Goal: Task Accomplishment & Management: Use online tool/utility

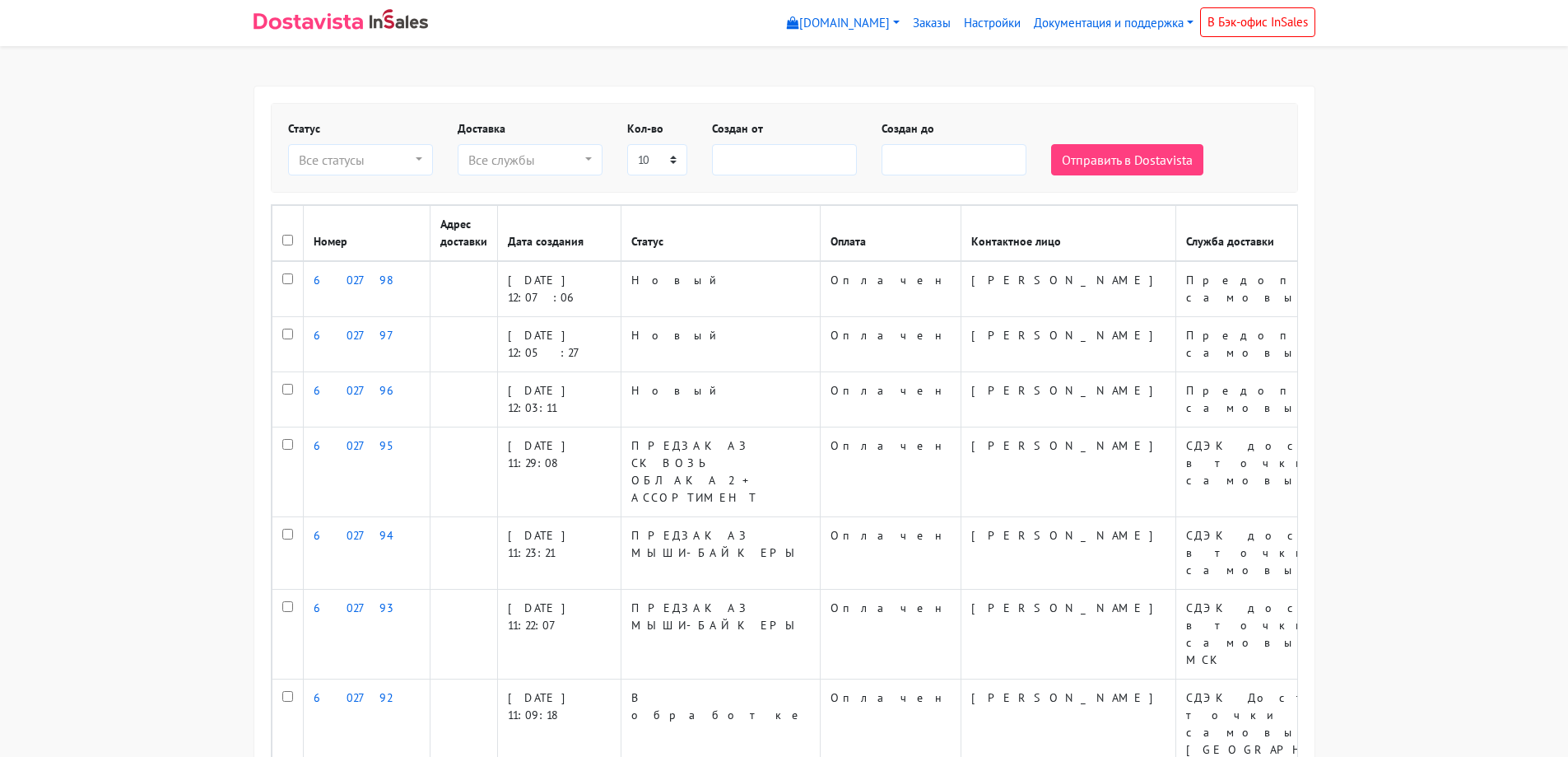
select select
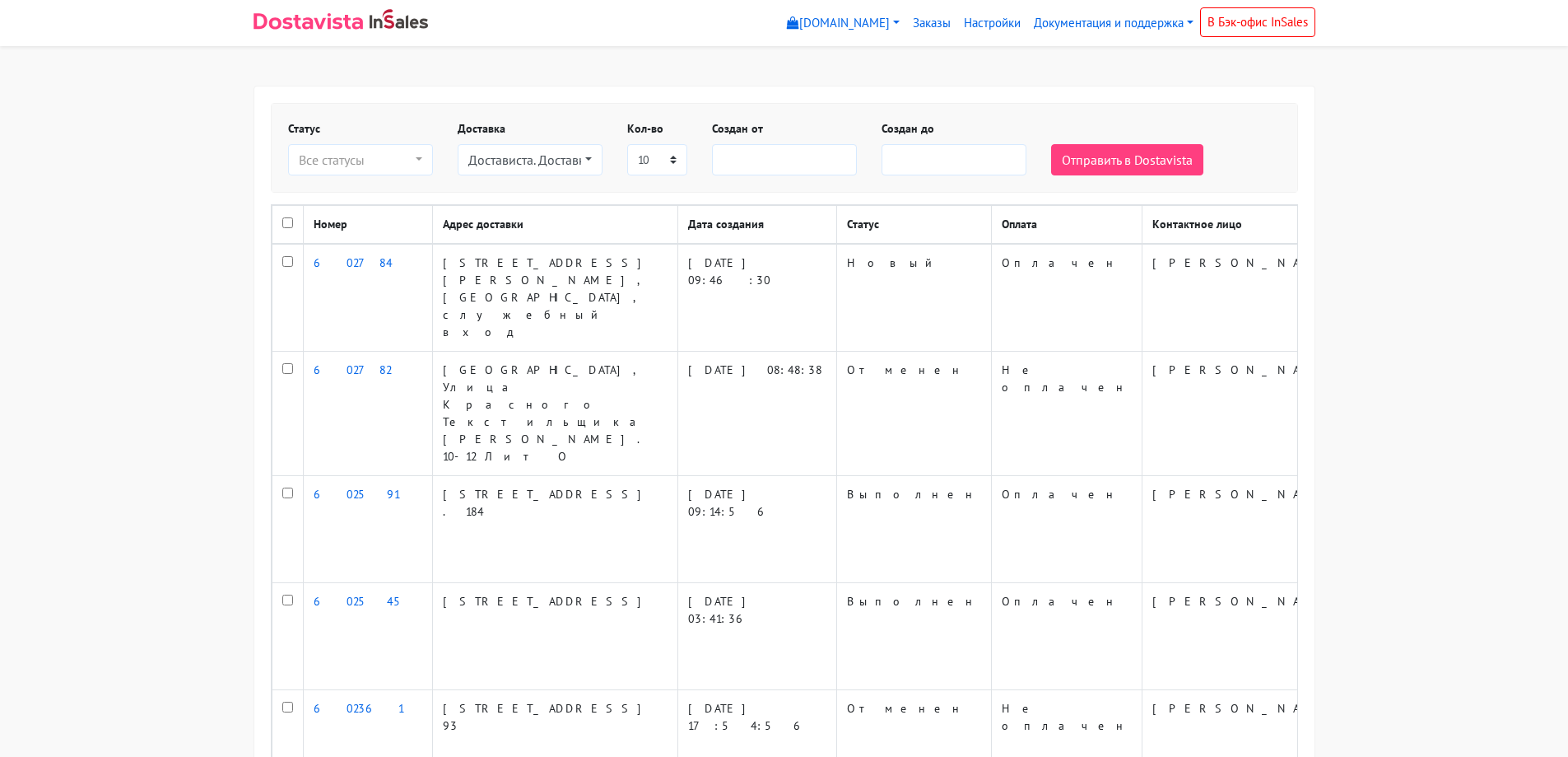
select select
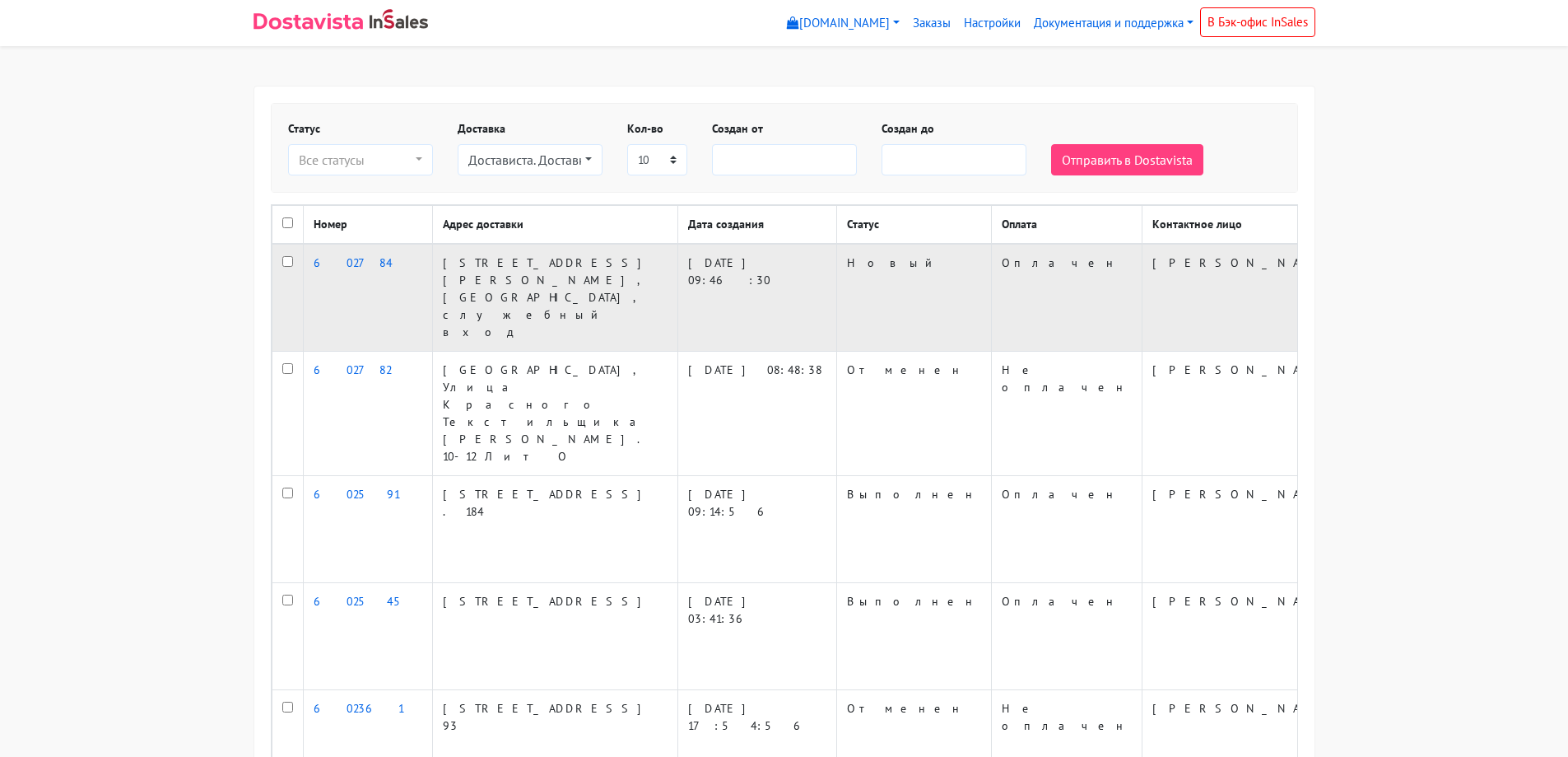
click at [286, 267] on input "checkbox" at bounding box center [288, 262] width 11 height 11
checkbox input "true"
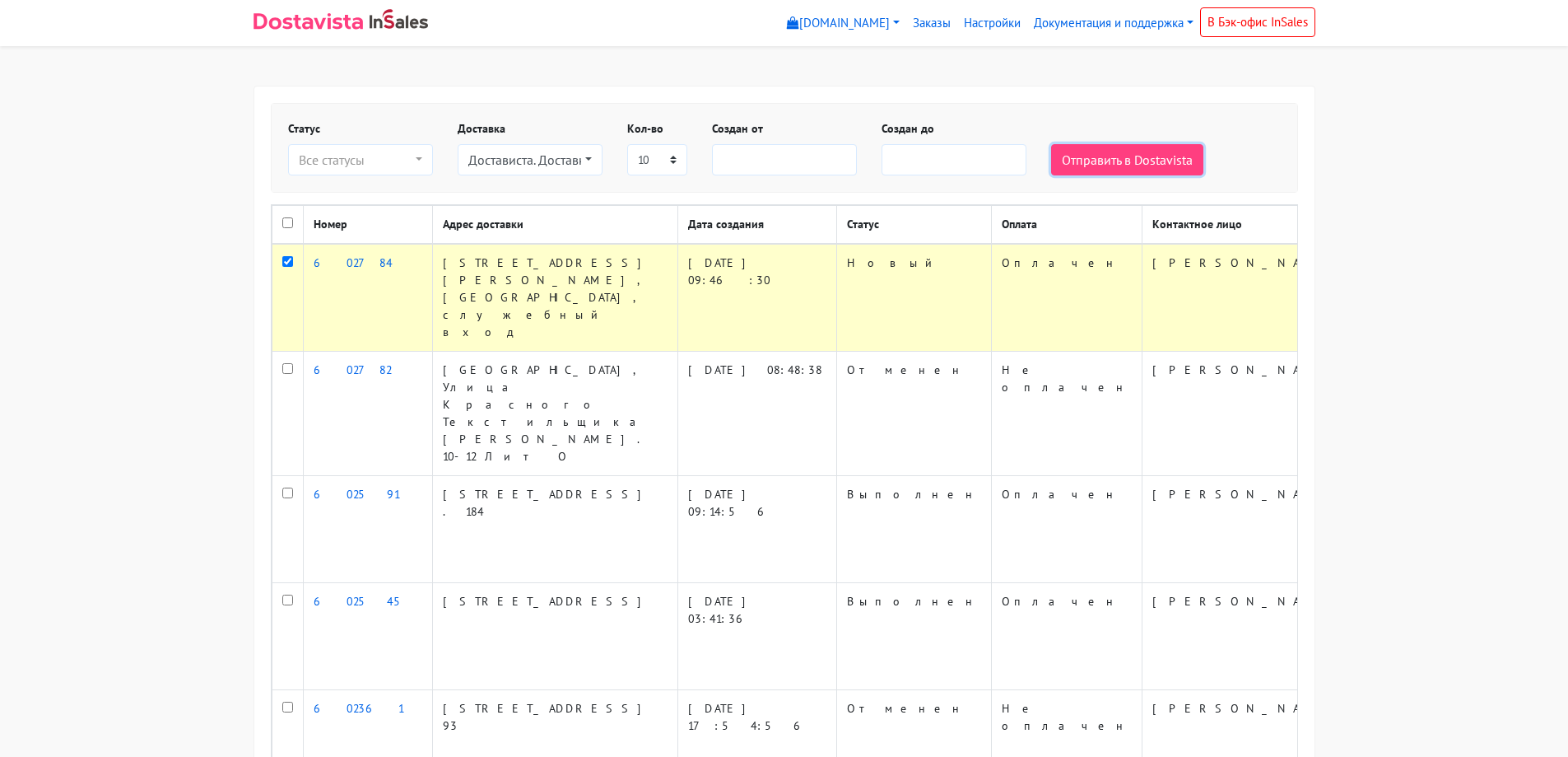
click at [1140, 167] on button "Отправить в Dostavista" at bounding box center [1127, 159] width 152 height 31
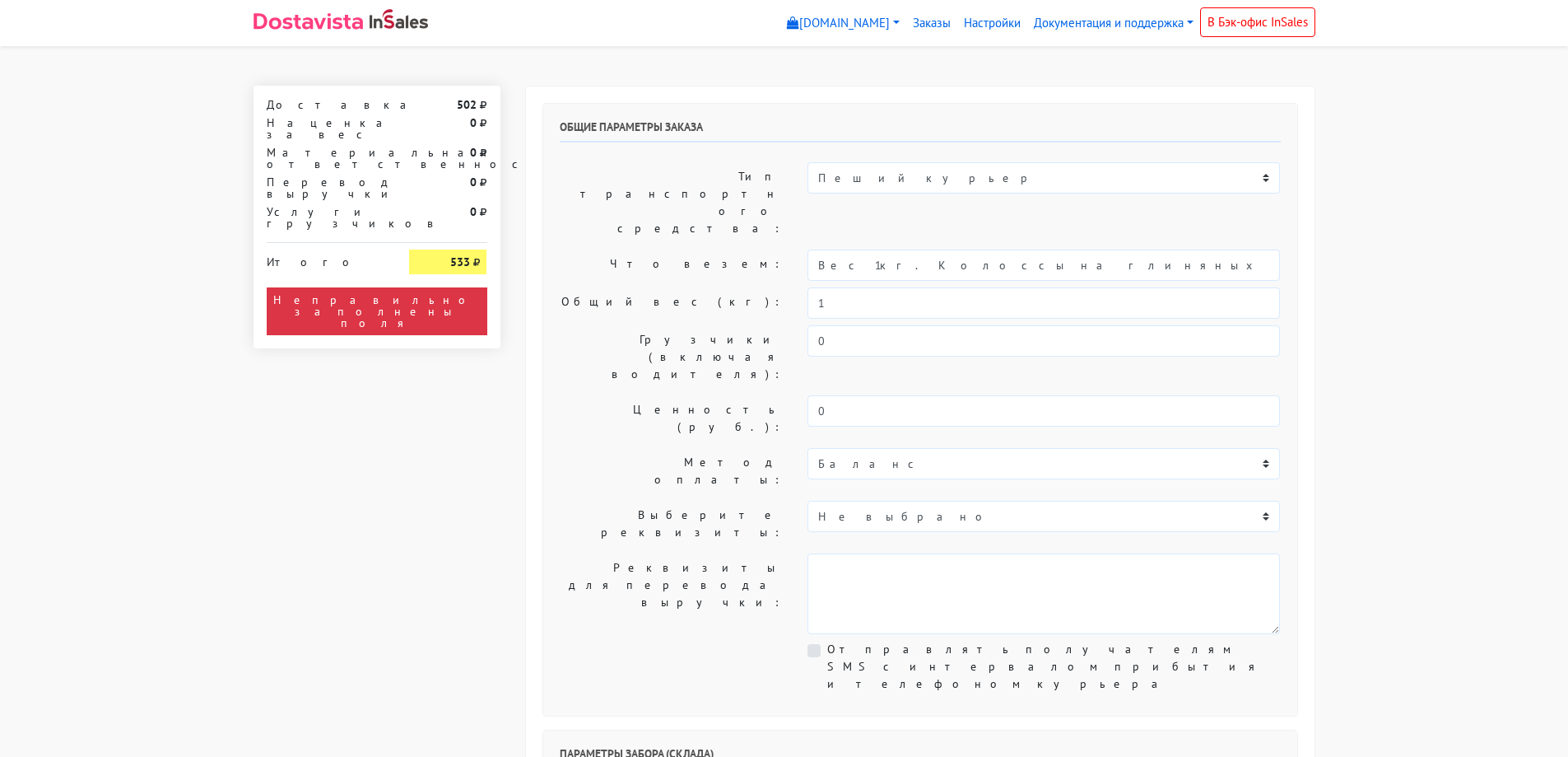
select select "12:00"
drag, startPoint x: 1004, startPoint y: 222, endPoint x: 864, endPoint y: 239, distance: 141.0
click at [864, 239] on div "Общие параметры заказа Тип транспортного средства: Пеший курьер Легковой автомо…" at bounding box center [920, 409] width 754 height 612
type input "Вес 1кг."
drag, startPoint x: 1421, startPoint y: 330, endPoint x: 1426, endPoint y: 341, distance: 12.1
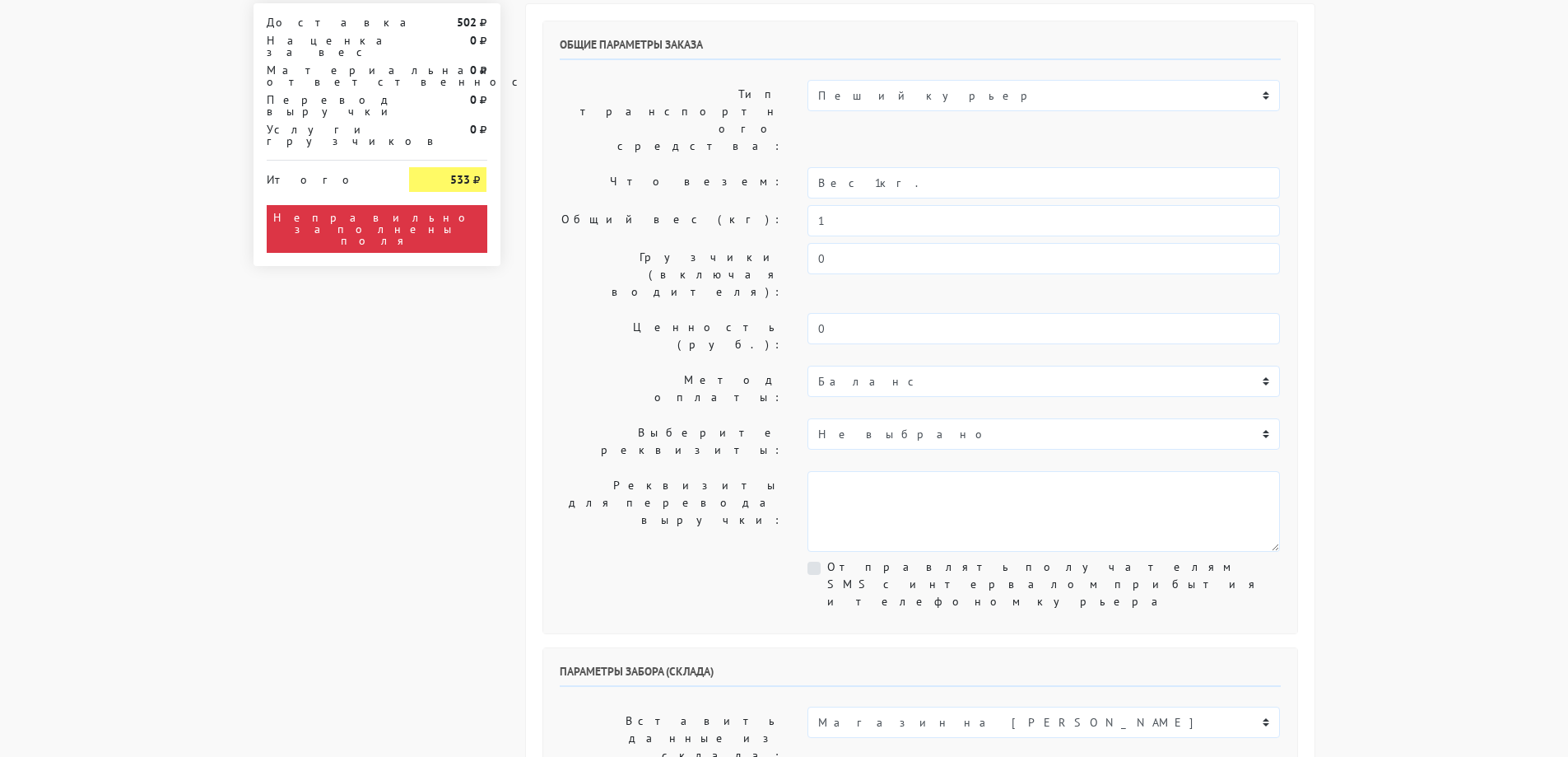
scroll to position [165, 0]
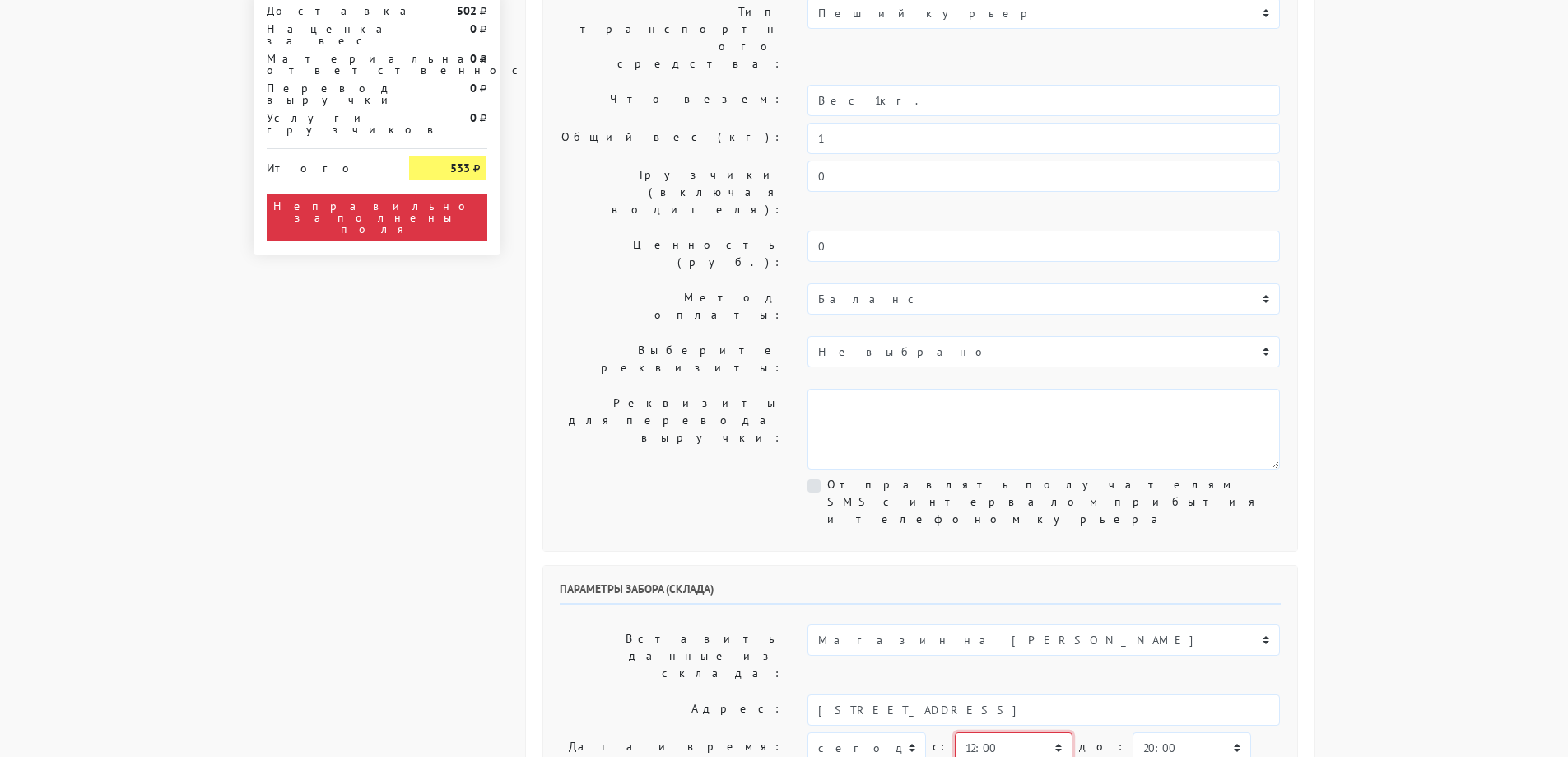
click at [1003, 732] on select "00:00 00:30 01:00 01:30 02:00 02:30 03:00 03:30 04:00 04:30 05:00 05:30 06:00 0…" at bounding box center [1014, 748] width 118 height 31
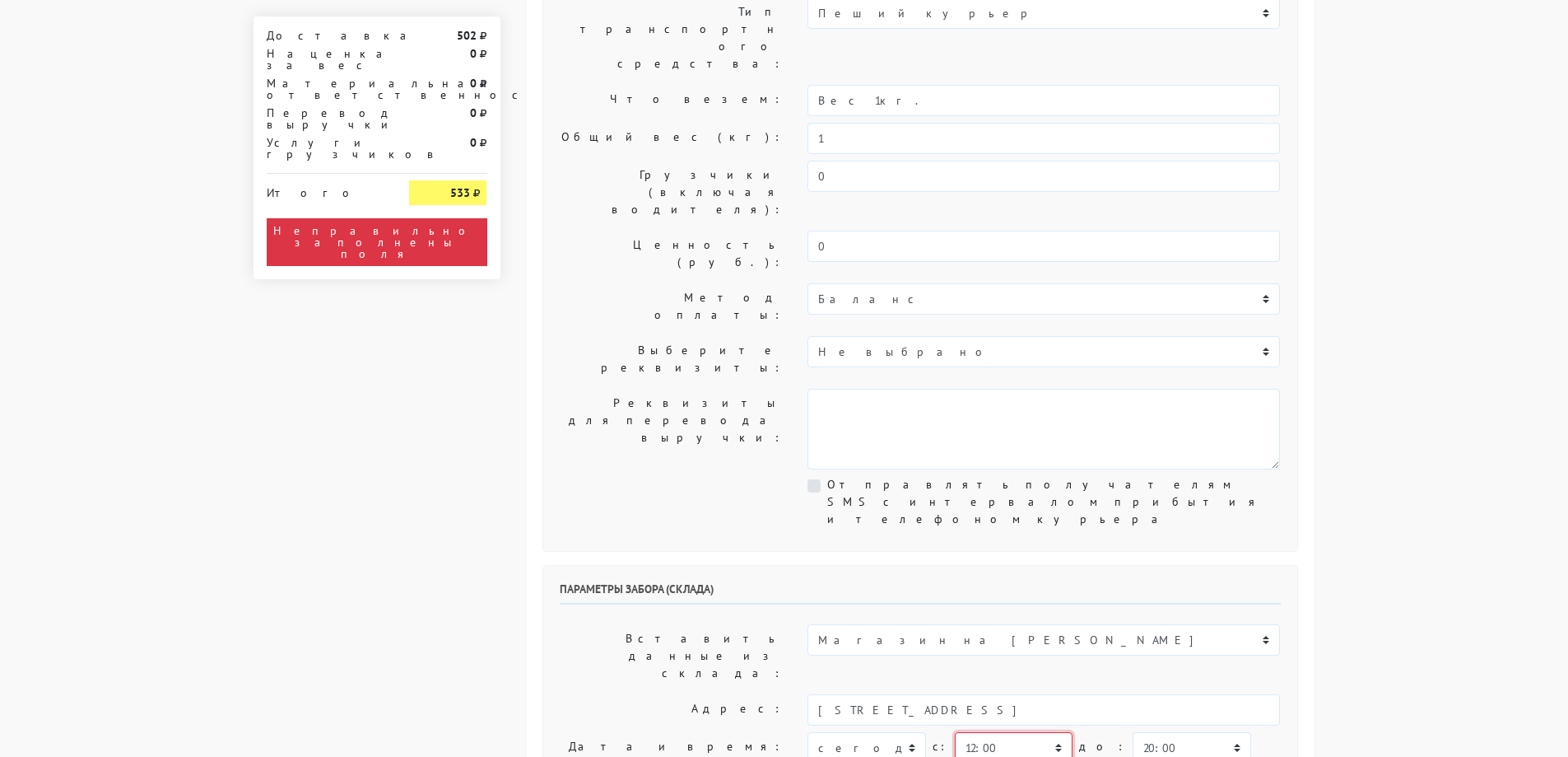
click at [1013, 732] on select "00:00 00:30 01:00 01:30 02:00 02:30 03:00 03:30 04:00 04:30 05:00 05:30 06:00 0…" at bounding box center [1014, 748] width 118 height 31
select select "13:30"
click at [955, 732] on select "00:00 00:30 01:00 01:30 02:00 02:30 03:00 03:30 04:00 04:30 05:00 05:30 06:00 0…" at bounding box center [1014, 748] width 118 height 31
click at [1149, 732] on select "00:00 00:30 01:00 01:30 02:00 02:30 03:00 03:30 04:00 04:30 05:00 05:30 06:00 0…" at bounding box center [1191, 748] width 118 height 31
select select "14:30"
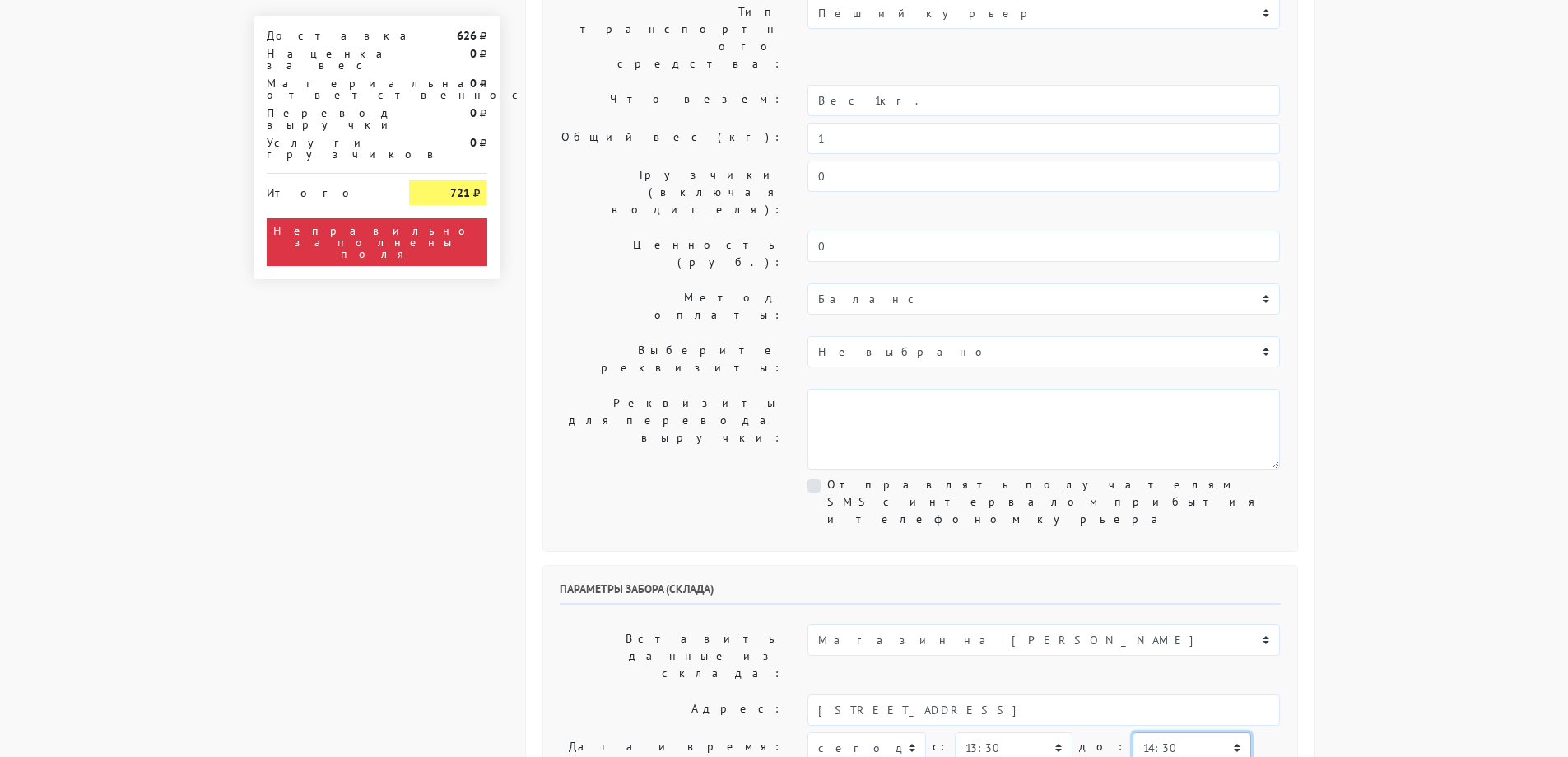
click at [1133, 732] on select "00:00 00:30 01:00 01:30 02:00 02:30 03:00 03:30 04:00 04:30 05:00 05:30 06:00 0…" at bounding box center [1191, 748] width 118 height 31
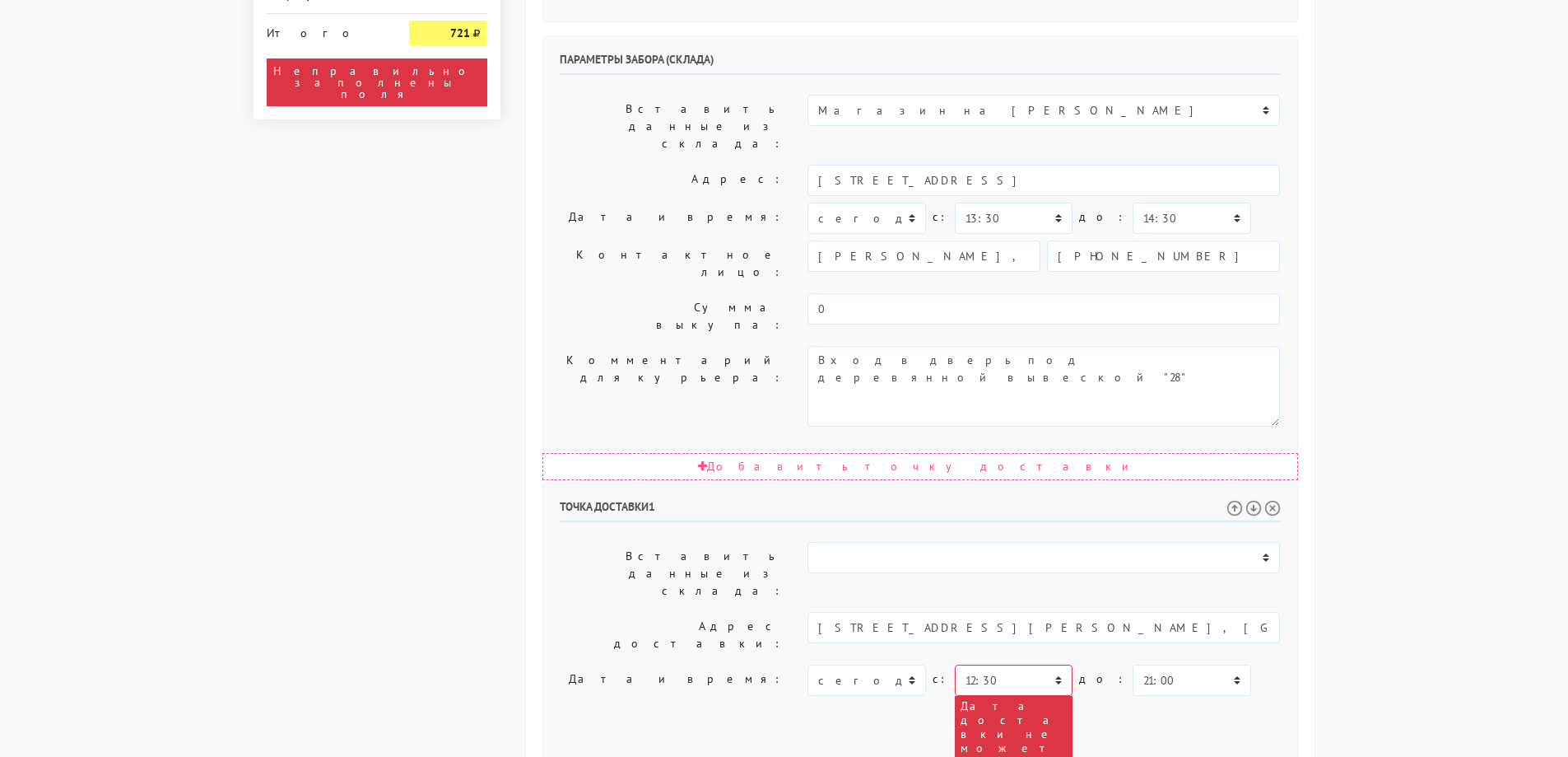
scroll to position [825, 0]
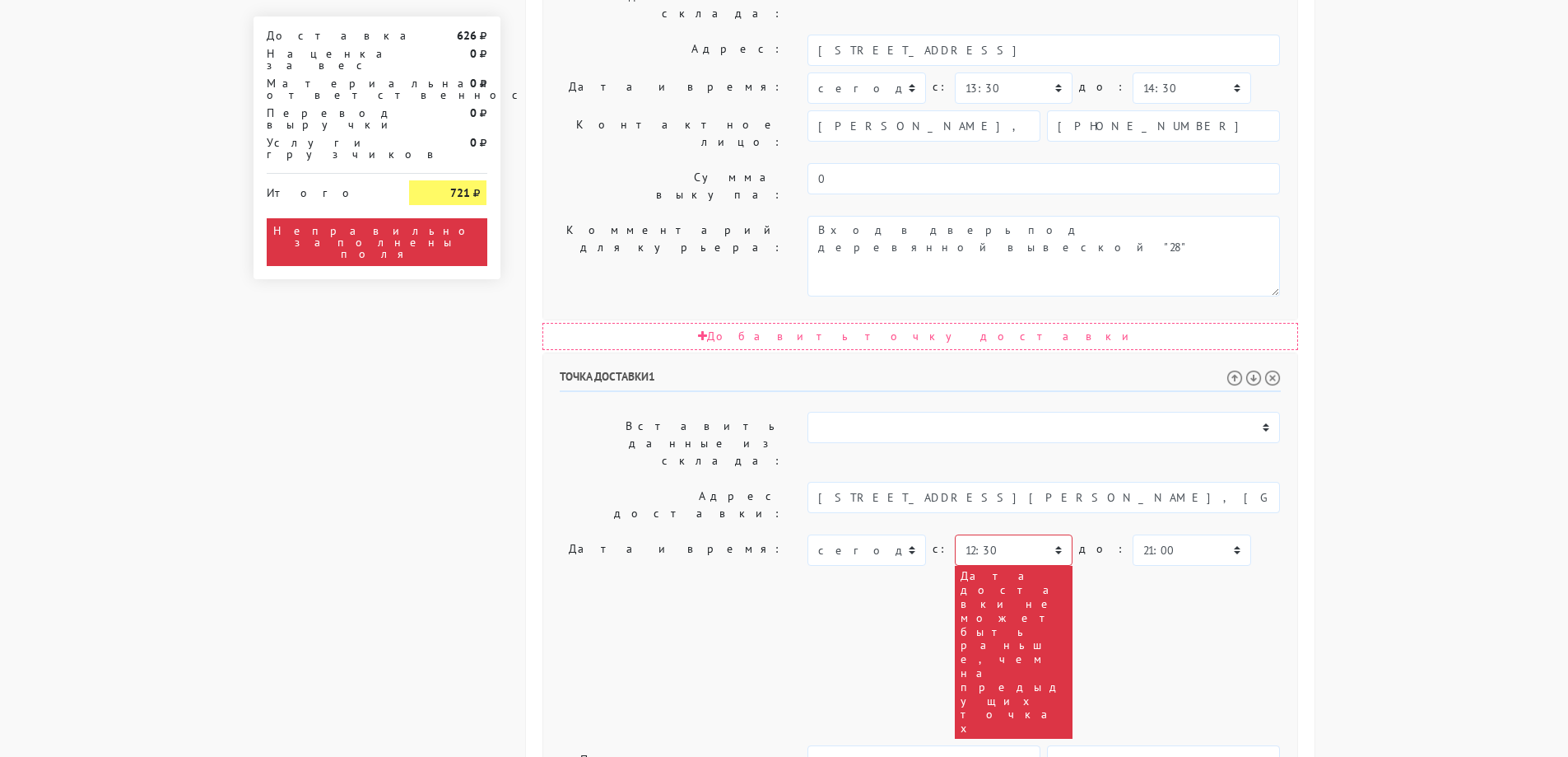
drag, startPoint x: 1046, startPoint y: 428, endPoint x: 714, endPoint y: 417, distance: 332.2
type textarea "Оставить на вахте."
click at [1372, 427] on body "[DOMAIN_NAME] [DOMAIN_NAME] Выйти Заказы Настройки 626" at bounding box center [784, 183] width 1568 height 2016
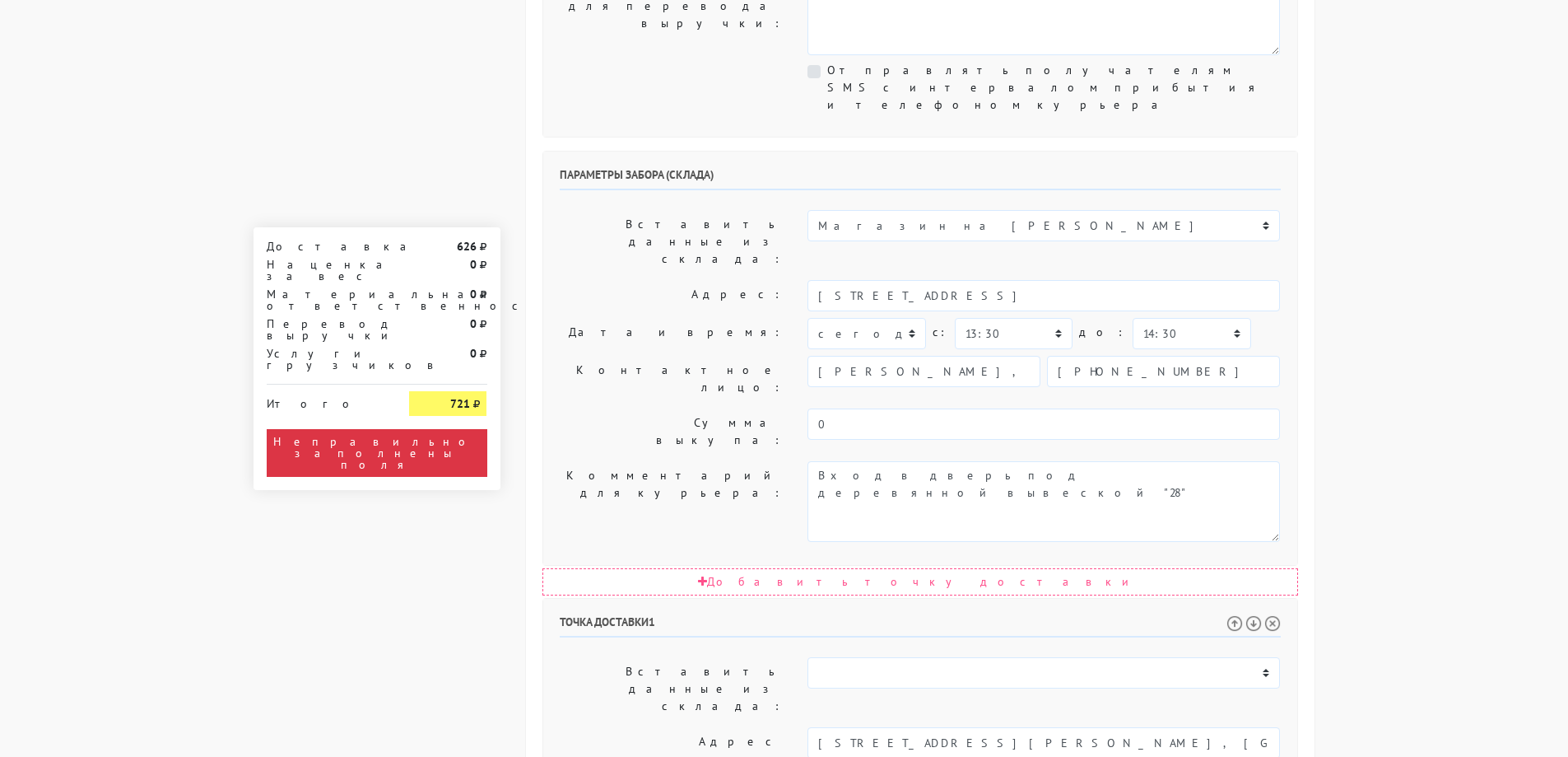
scroll to position [578, 0]
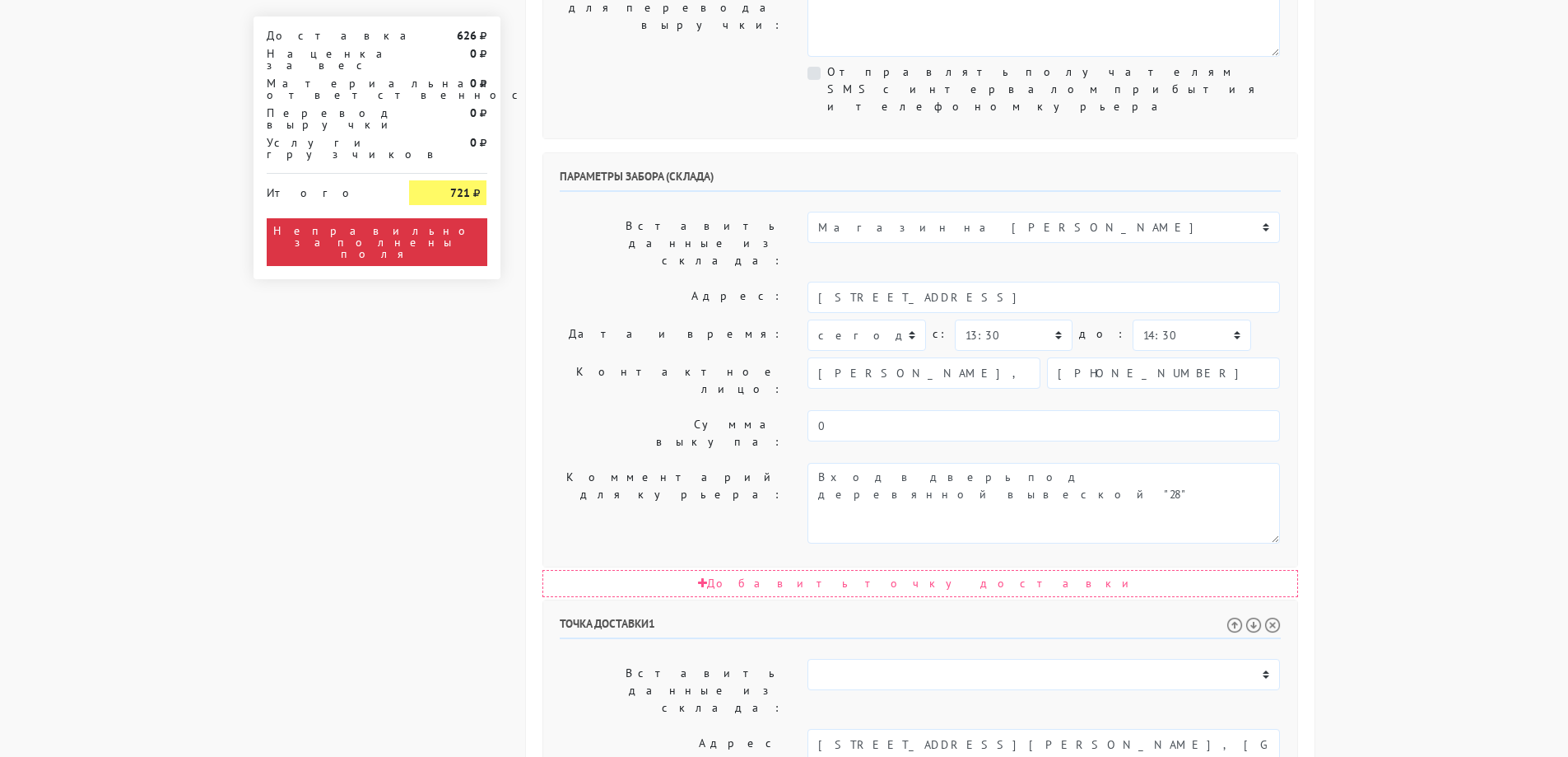
select select "14:00"
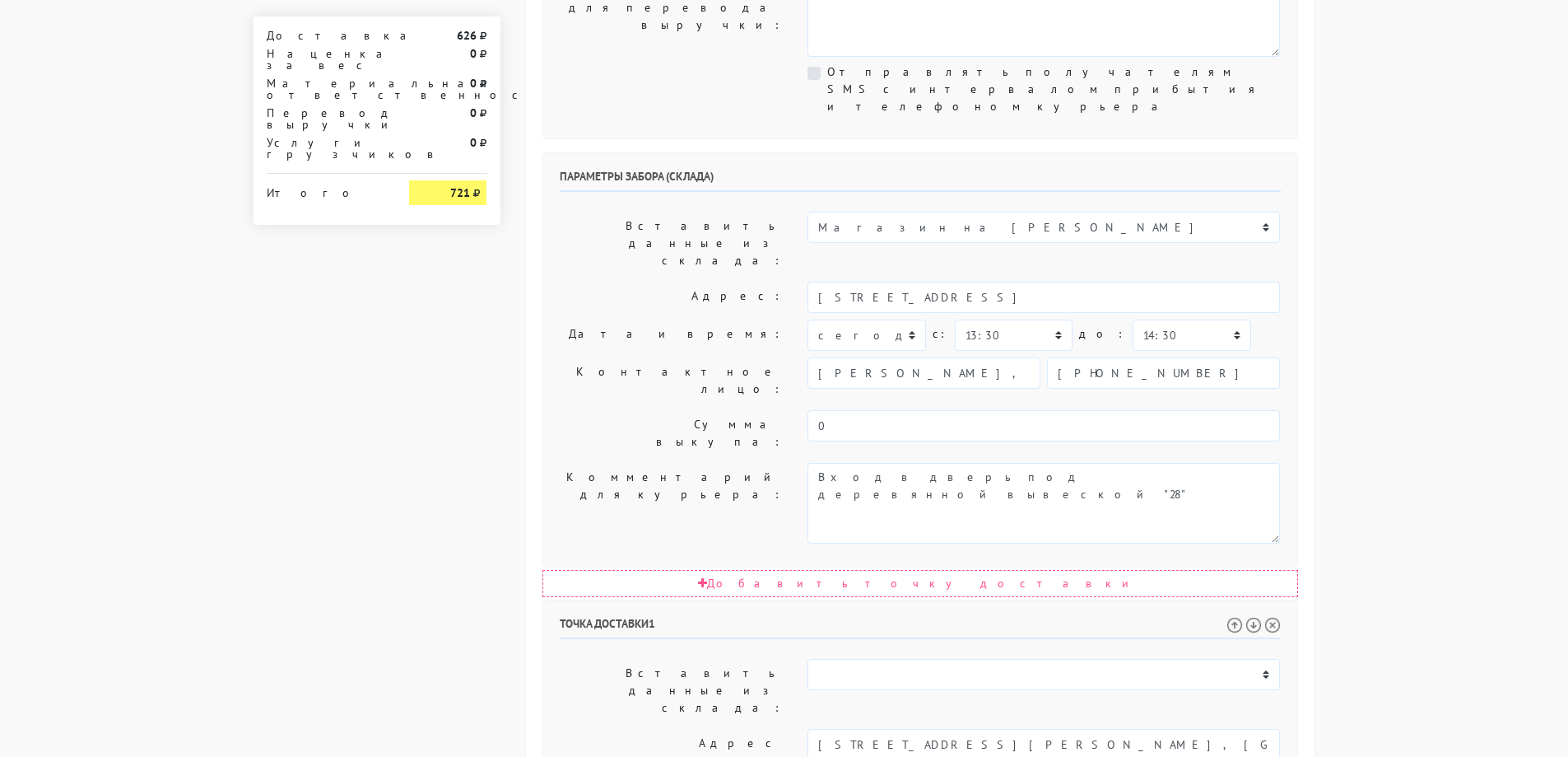
click at [1410, 537] on body "[DOMAIN_NAME] [DOMAIN_NAME] Выйти Заказы Настройки 626" at bounding box center [784, 344] width 1568 height 1844
select select "16:00"
click at [1531, 545] on body "[DOMAIN_NAME] [DOMAIN_NAME] Выйти Заказы Настройки 626" at bounding box center [784, 344] width 1568 height 1844
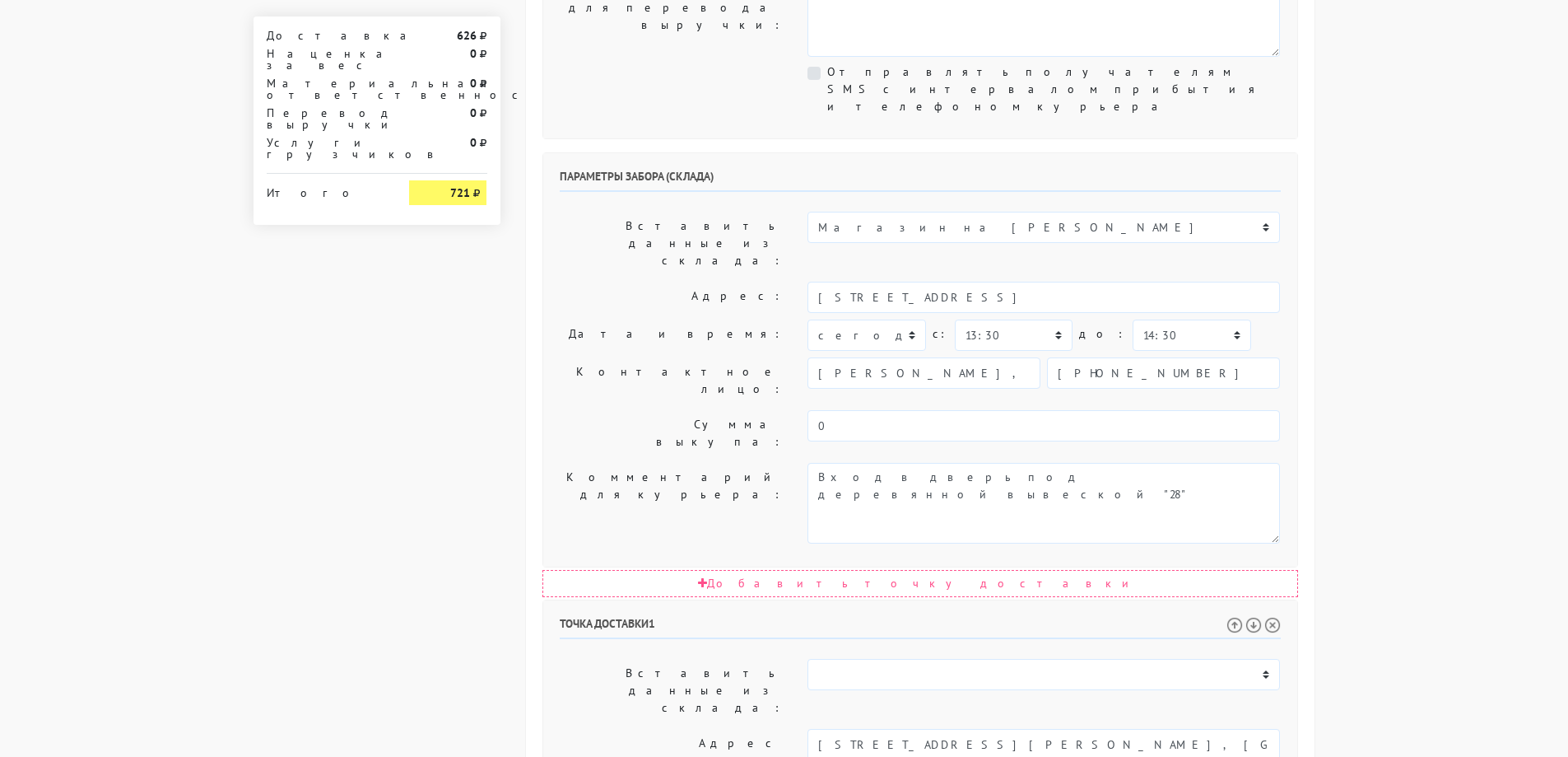
click at [1429, 535] on body "[DOMAIN_NAME] [DOMAIN_NAME] Выйти Заказы Настройки 626" at bounding box center [784, 344] width 1568 height 1844
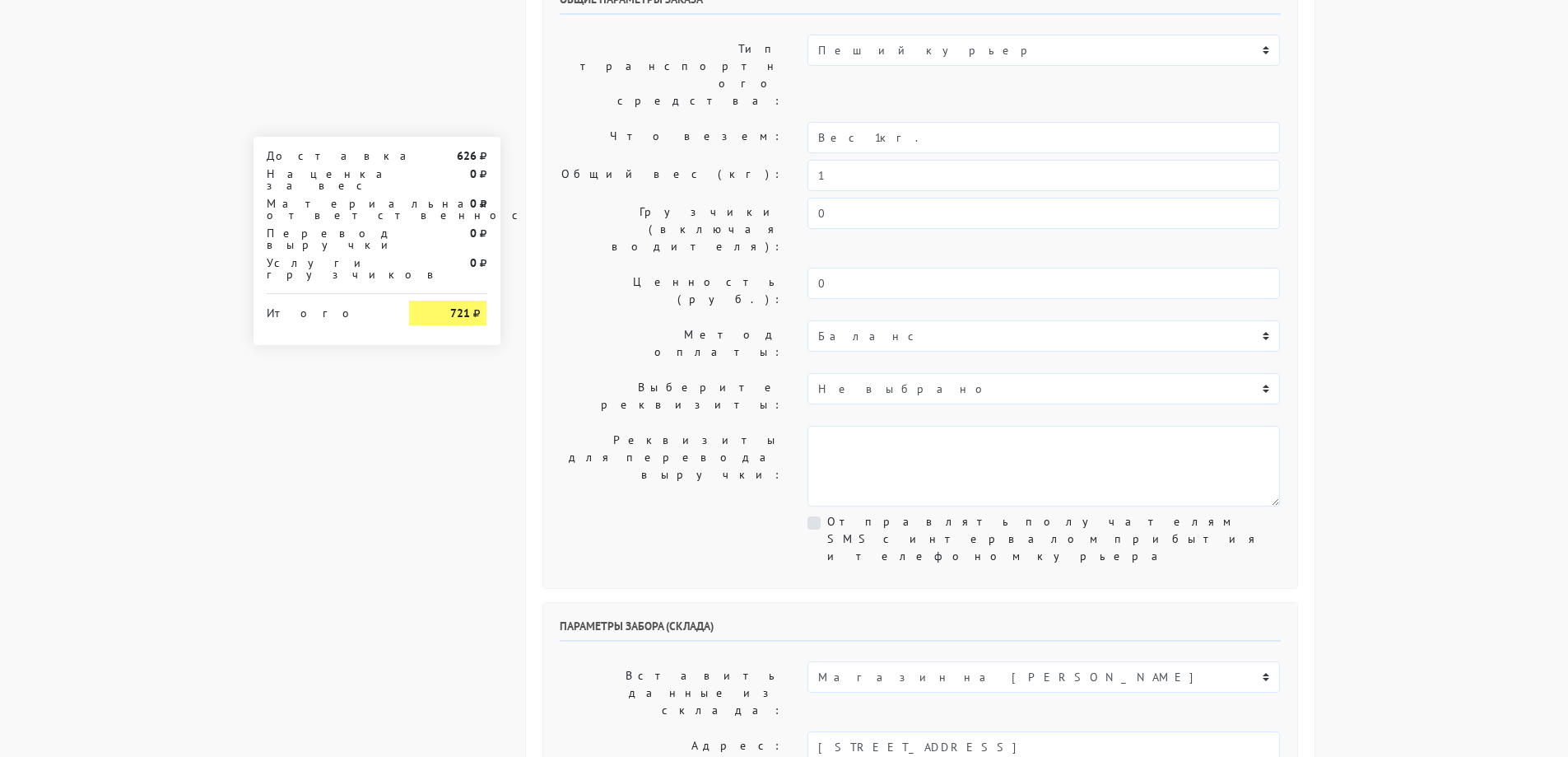
scroll to position [0, 0]
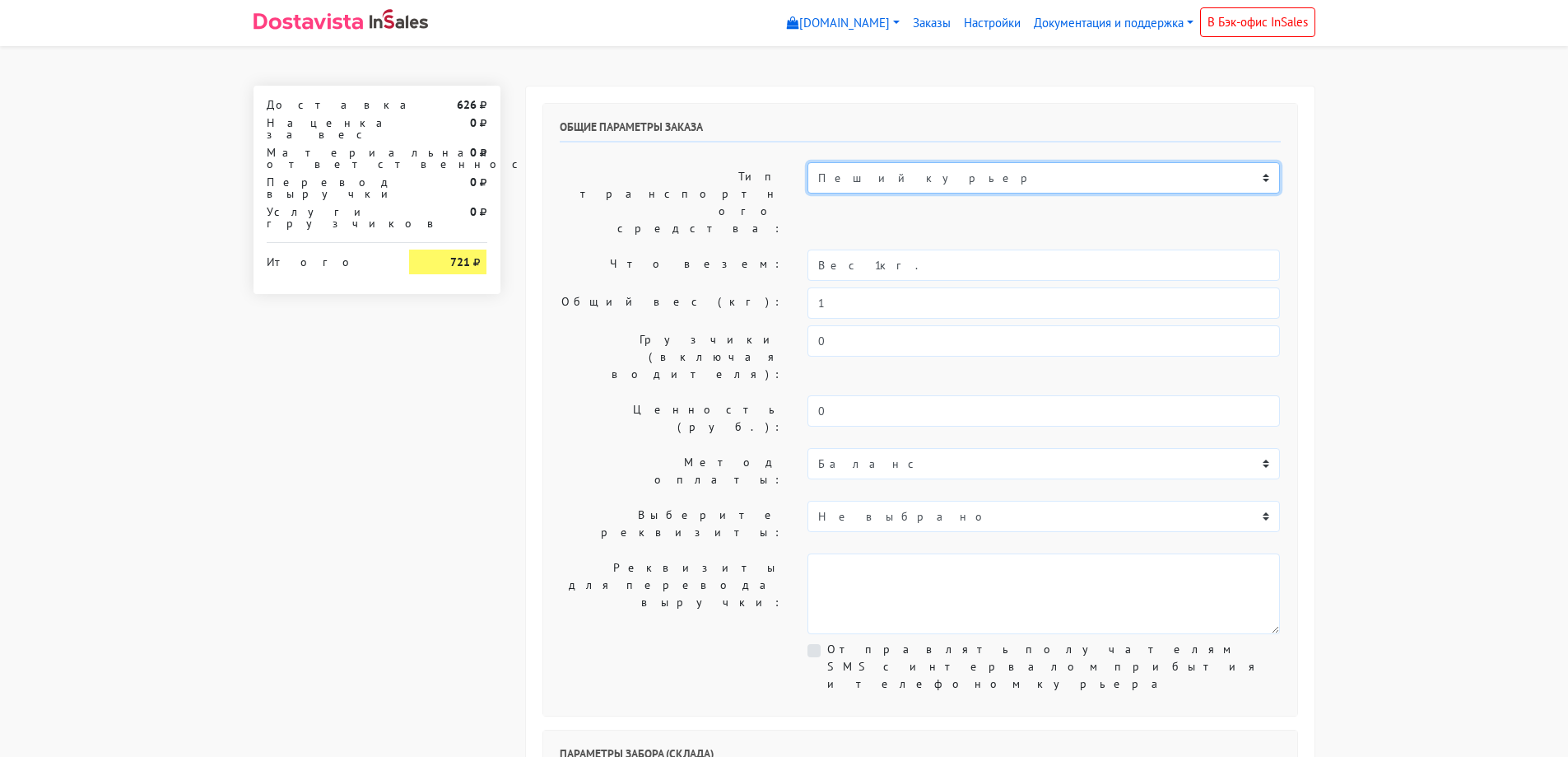
click at [898, 184] on select "Пеший курьер Легковой автомобиль Каблук (до 700 кг) Микроавтобус / портер (до […" at bounding box center [1044, 178] width 473 height 31
click at [865, 190] on select "Пеший курьер Легковой автомобиль Каблук (до 700 кг) Микроавтобус / портер (до […" at bounding box center [1044, 178] width 473 height 31
click at [808, 162] on select "Пеший курьер Легковой автомобиль Каблук (до 700 кг) Микроавтобус / портер (до […" at bounding box center [1044, 178] width 473 height 31
click at [865, 177] on select "Пеший курьер Легковой автомобиль Каблук (до 700 кг) Микроавтобус / портер (до […" at bounding box center [1044, 178] width 473 height 31
select select "6"
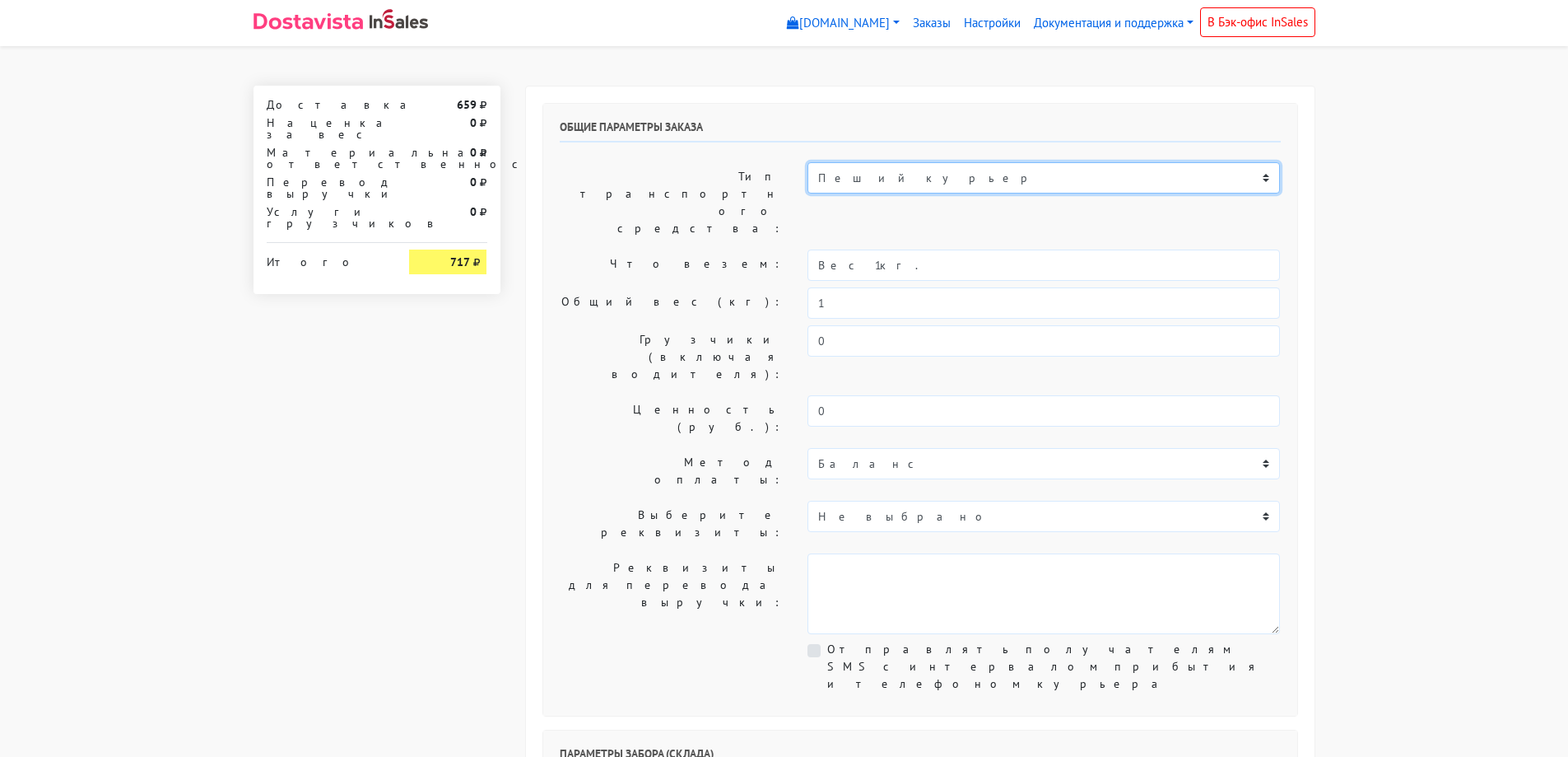
click at [808, 162] on select "Пеший курьер Легковой автомобиль Каблук (до 700 кг) Микроавтобус / портер (до […" at bounding box center [1044, 178] width 473 height 31
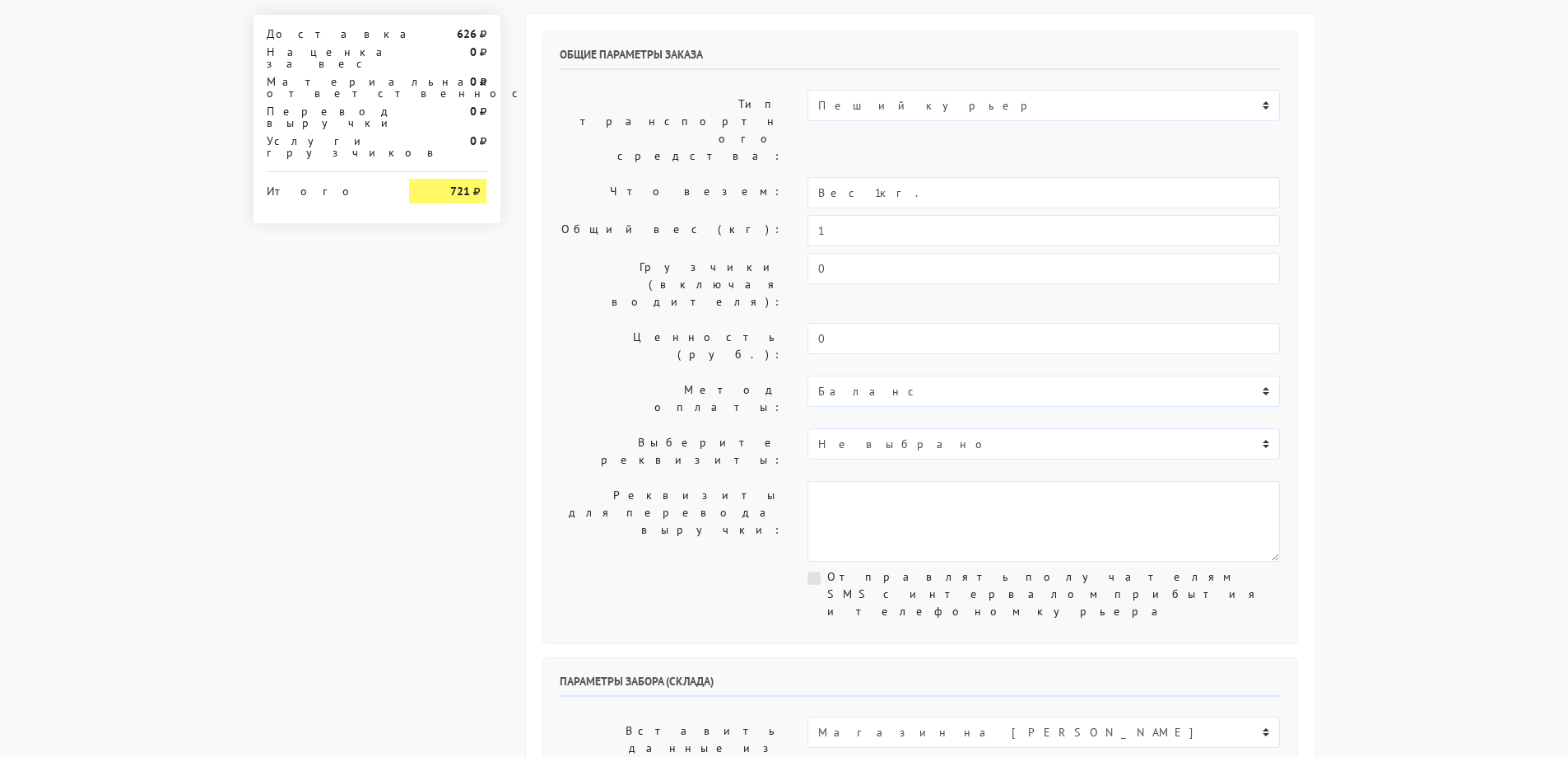
scroll to position [165, 0]
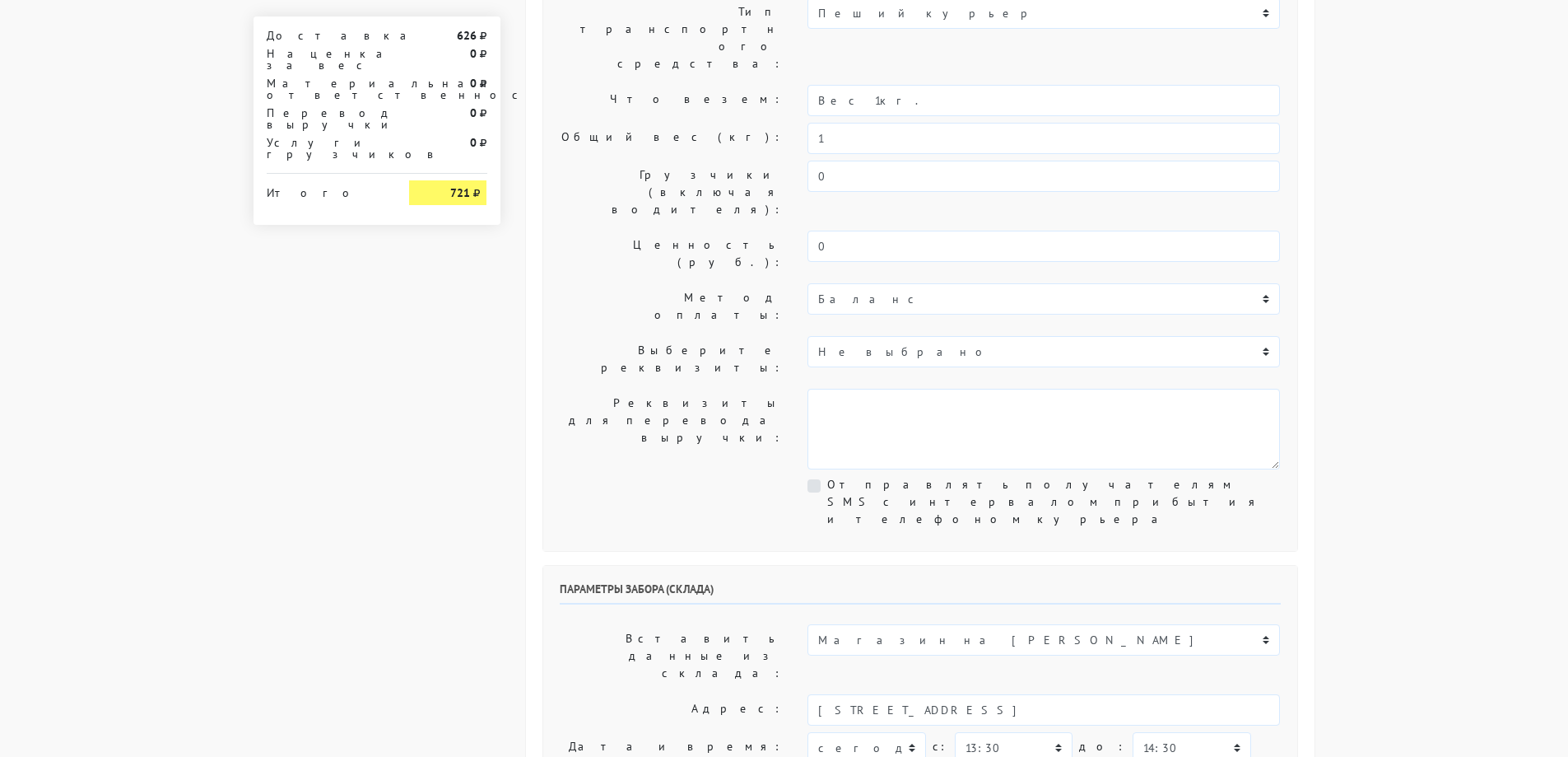
click at [1403, 257] on body "[DOMAIN_NAME] [DOMAIN_NAME] Выйти Заказы Настройки 626" at bounding box center [784, 757] width 1568 height 1844
click at [1398, 267] on body "[DOMAIN_NAME] [DOMAIN_NAME] Выйти Заказы Настройки 626" at bounding box center [784, 757] width 1568 height 1844
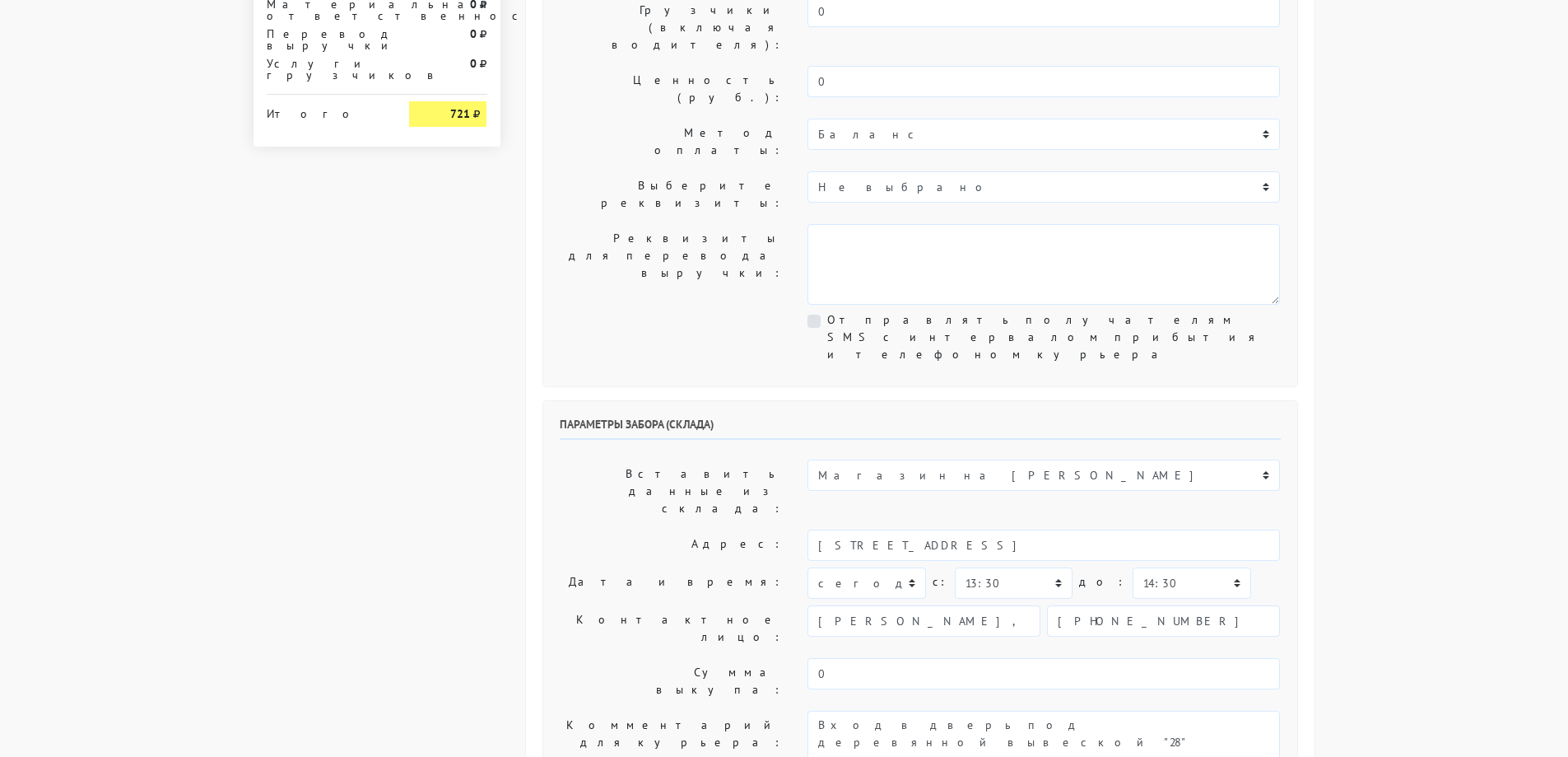
click at [1395, 268] on body "[DOMAIN_NAME] [DOMAIN_NAME] Выйти Заказы Настройки 626" at bounding box center [784, 592] width 1568 height 1844
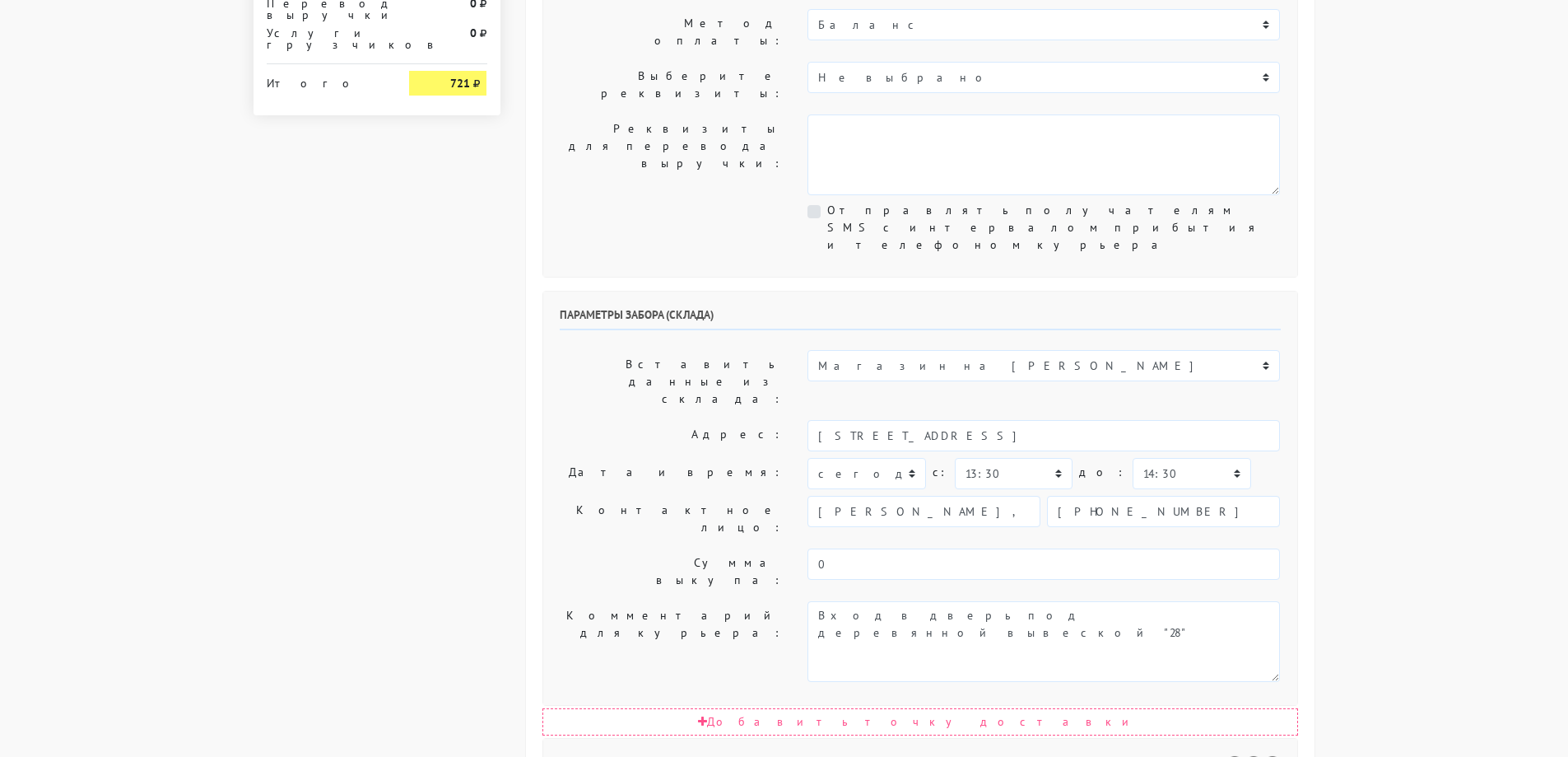
scroll to position [577, 0]
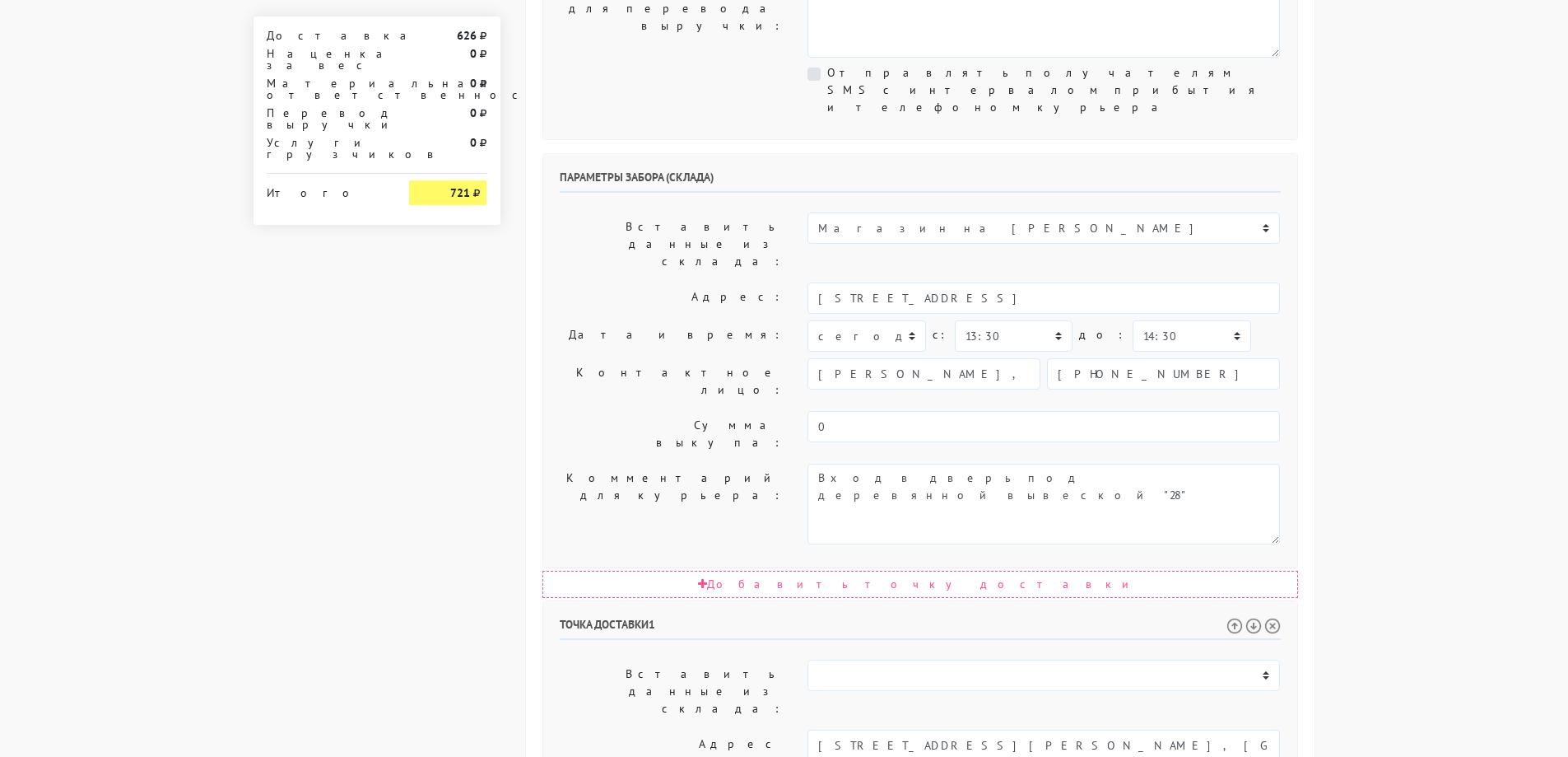
click at [1395, 268] on body "[DOMAIN_NAME] [DOMAIN_NAME] Выйти Заказы Настройки 626" at bounding box center [784, 345] width 1568 height 1844
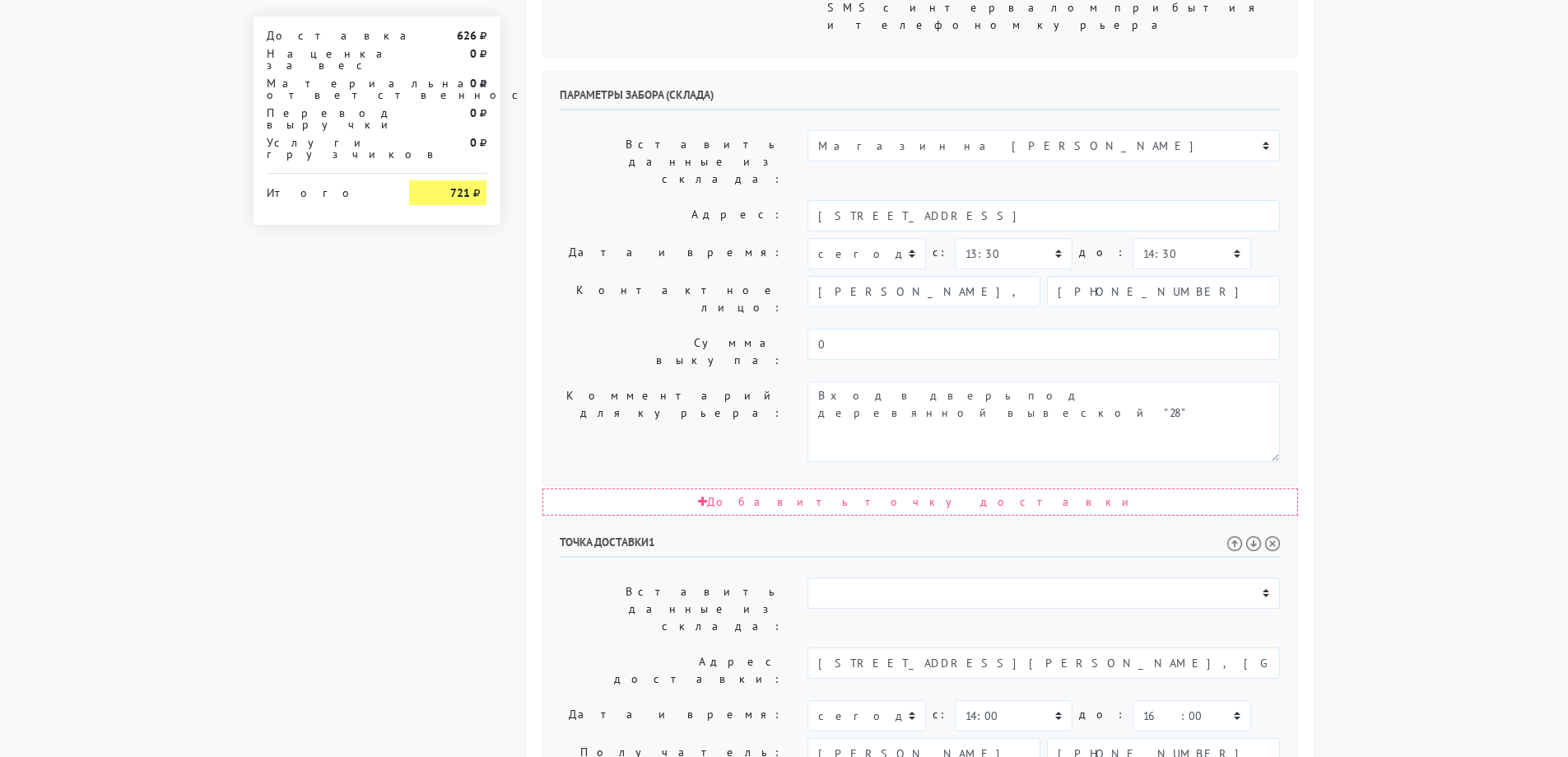
click at [1395, 268] on body "[DOMAIN_NAME] [DOMAIN_NAME] Выйти Заказы Настройки 626" at bounding box center [784, 263] width 1568 height 1844
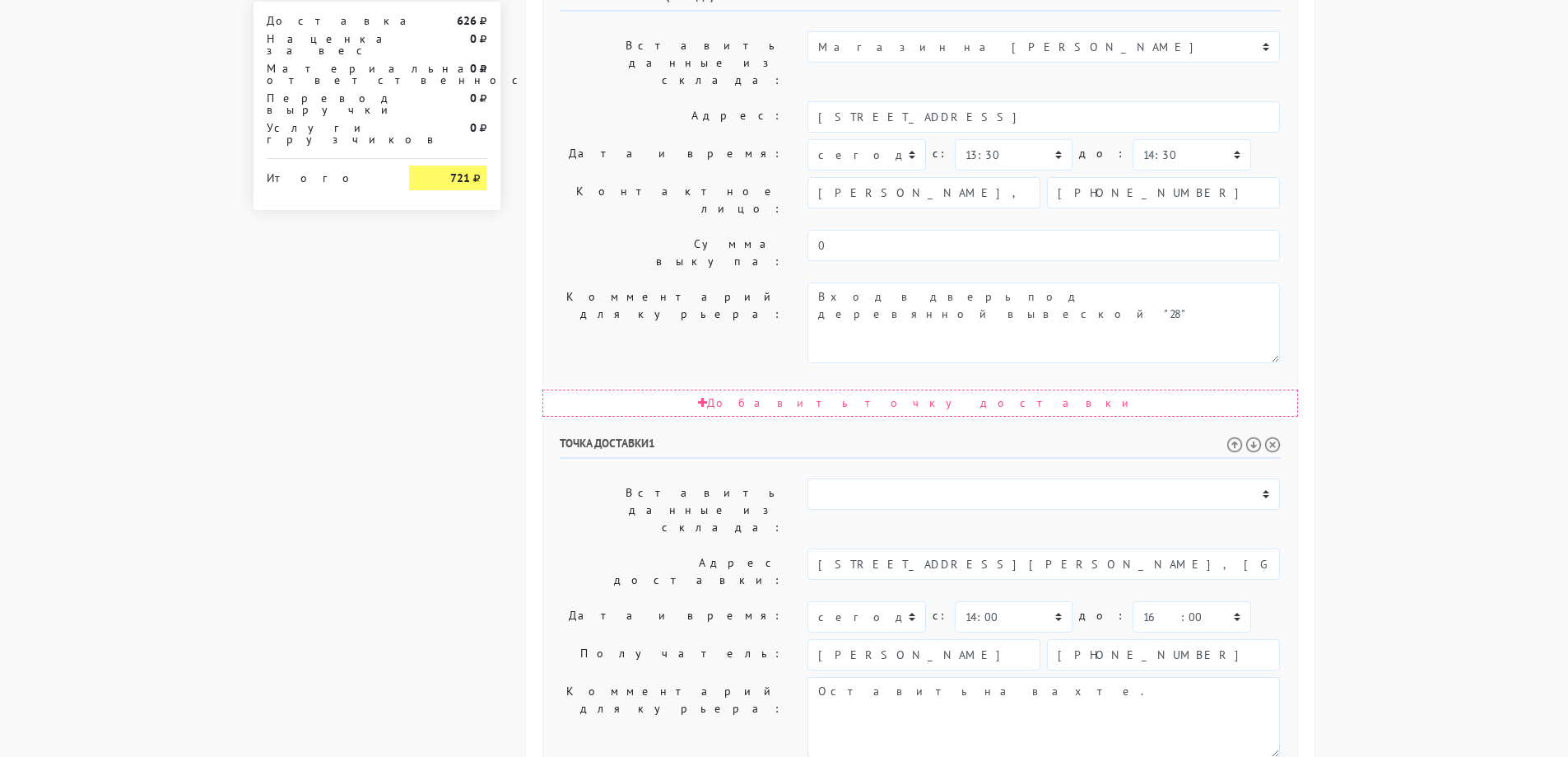
scroll to position [762, 0]
click at [1395, 268] on body "[DOMAIN_NAME] [DOMAIN_NAME] Выйти Заказы Настройки 626" at bounding box center [784, 159] width 1568 height 1844
drag, startPoint x: 1497, startPoint y: 327, endPoint x: 1492, endPoint y: 335, distance: 9.4
click at [1496, 328] on body "[DOMAIN_NAME] [DOMAIN_NAME] Выйти Заказы Настройки 626" at bounding box center [784, 159] width 1568 height 1844
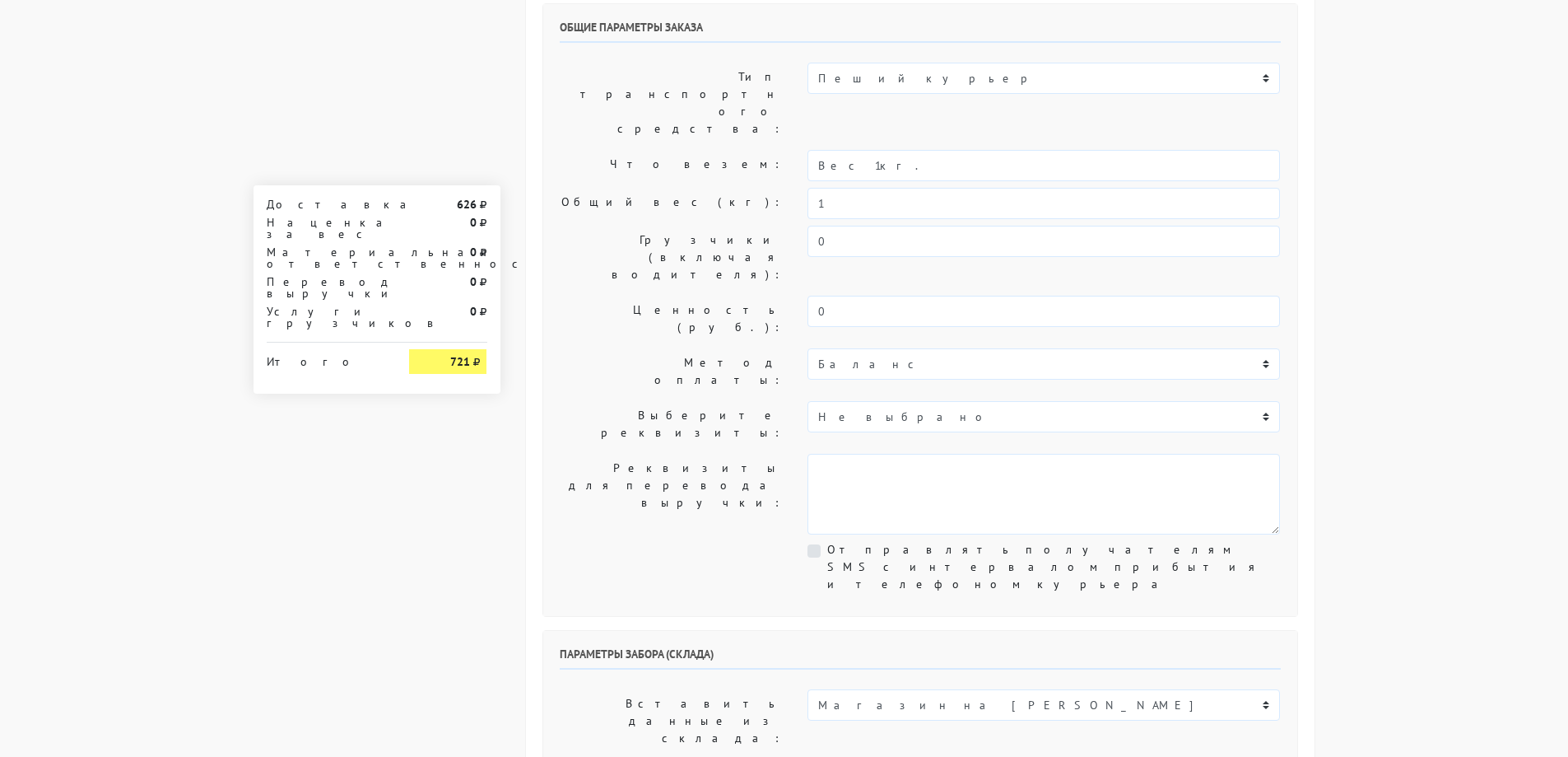
scroll to position [0, 0]
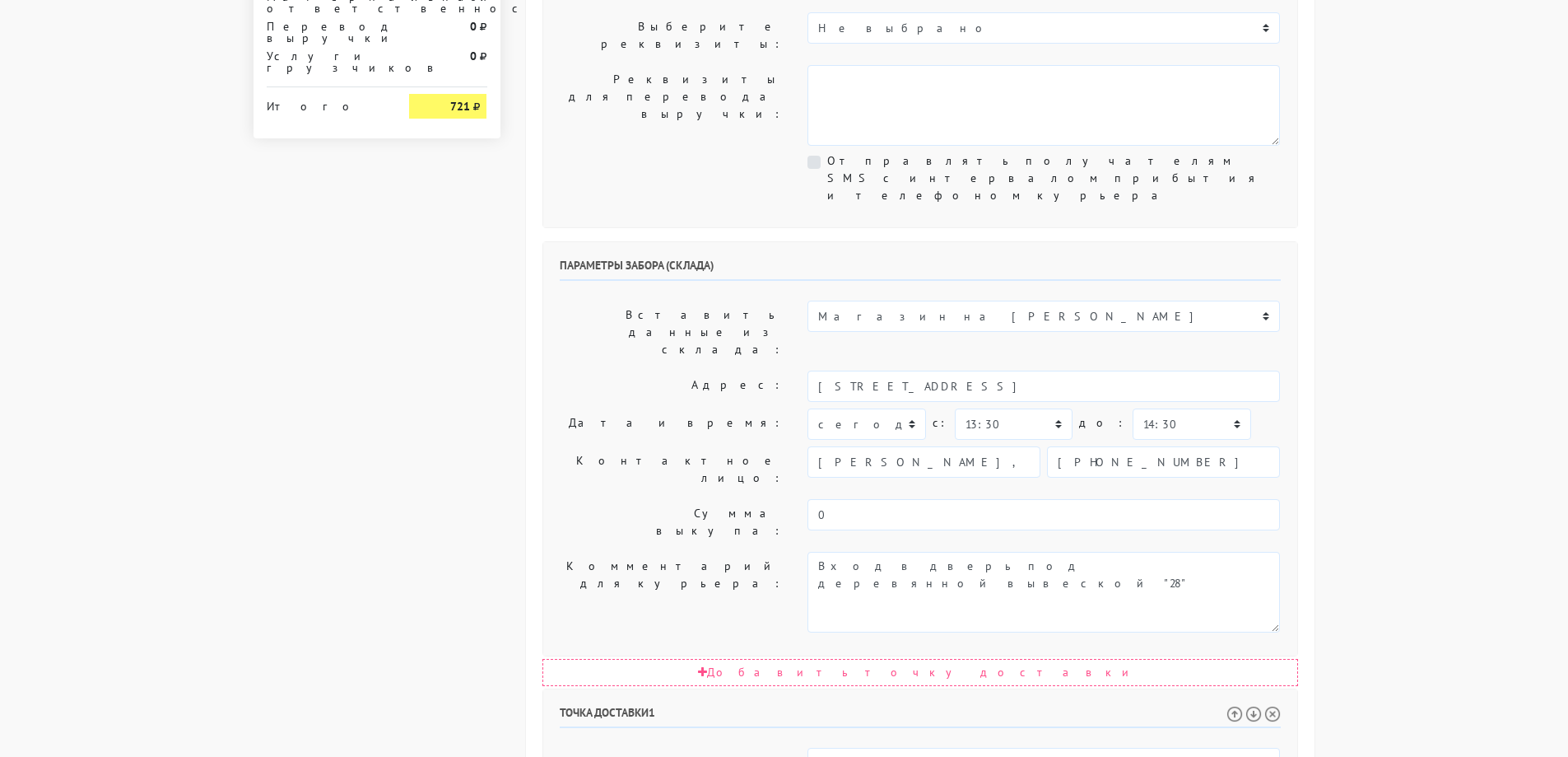
scroll to position [577, 0]
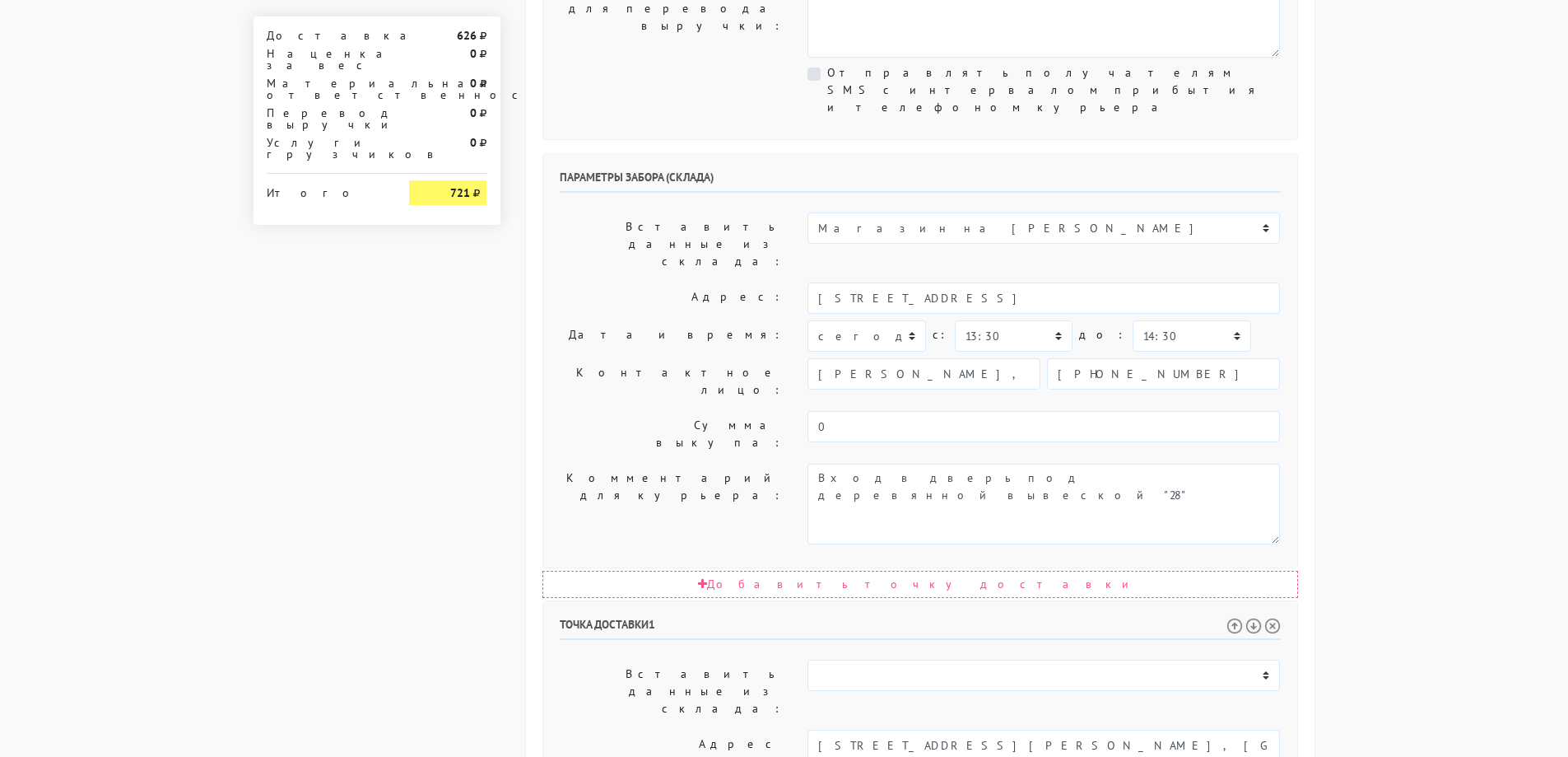
click at [1530, 287] on body "[DOMAIN_NAME] [DOMAIN_NAME] Выйти Заказы Настройки 626" at bounding box center [784, 345] width 1568 height 1844
click at [1422, 285] on body "[DOMAIN_NAME] [DOMAIN_NAME] Выйти Заказы Настройки 626" at bounding box center [784, 345] width 1568 height 1844
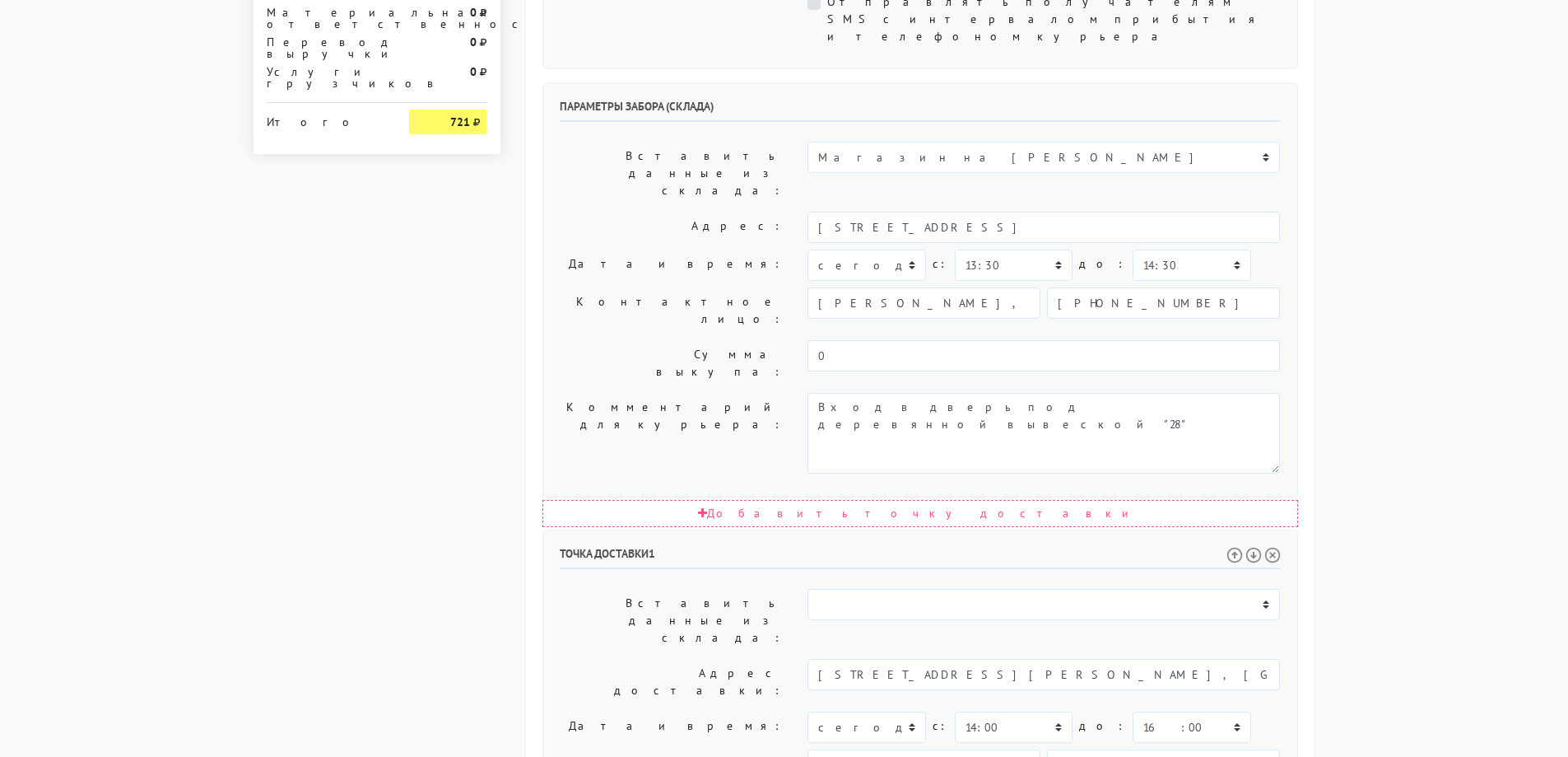
scroll to position [741, 0]
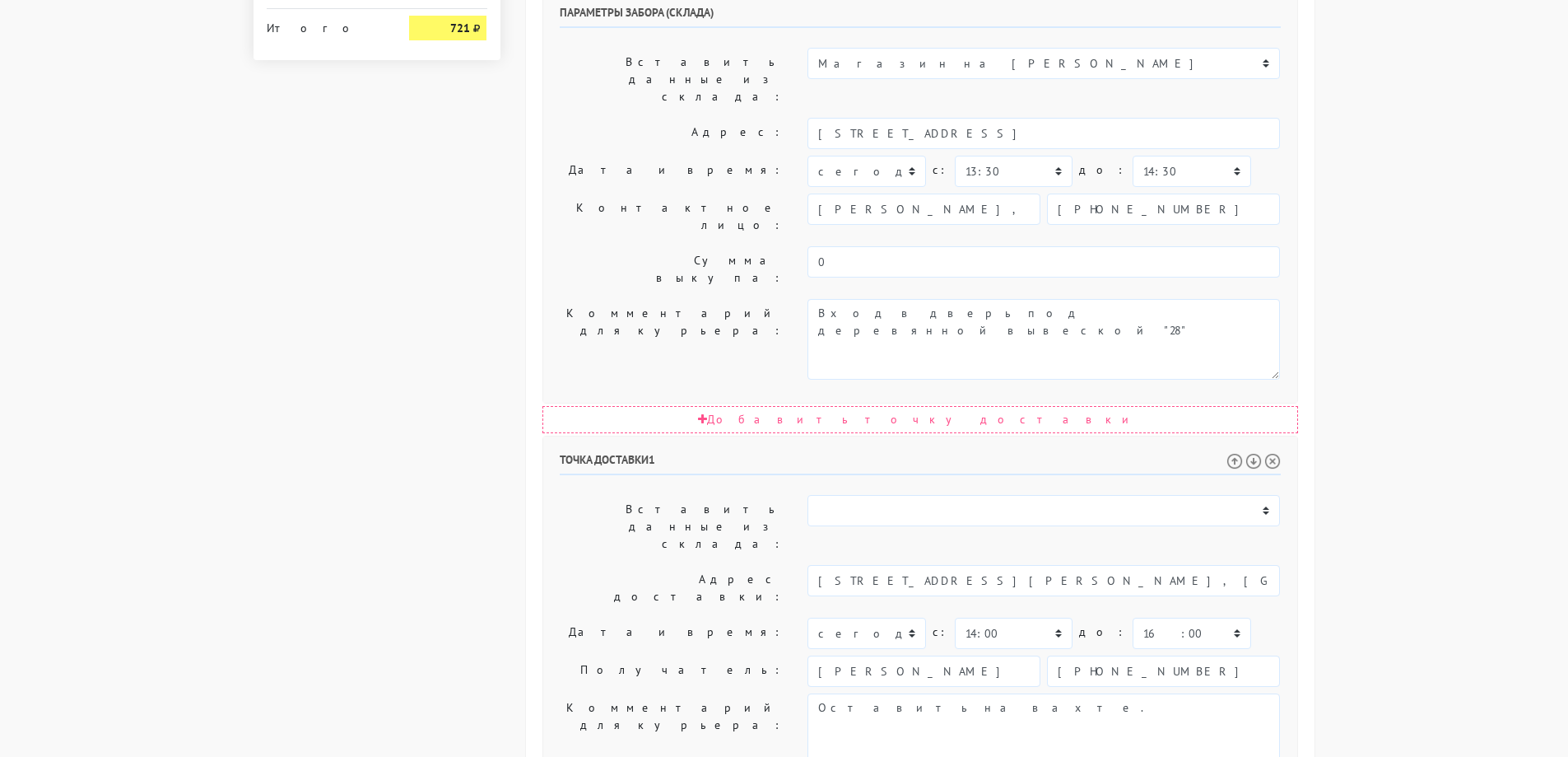
click at [1410, 283] on body "[DOMAIN_NAME] [DOMAIN_NAME] Выйти Заказы Настройки 626" at bounding box center [784, 180] width 1568 height 1844
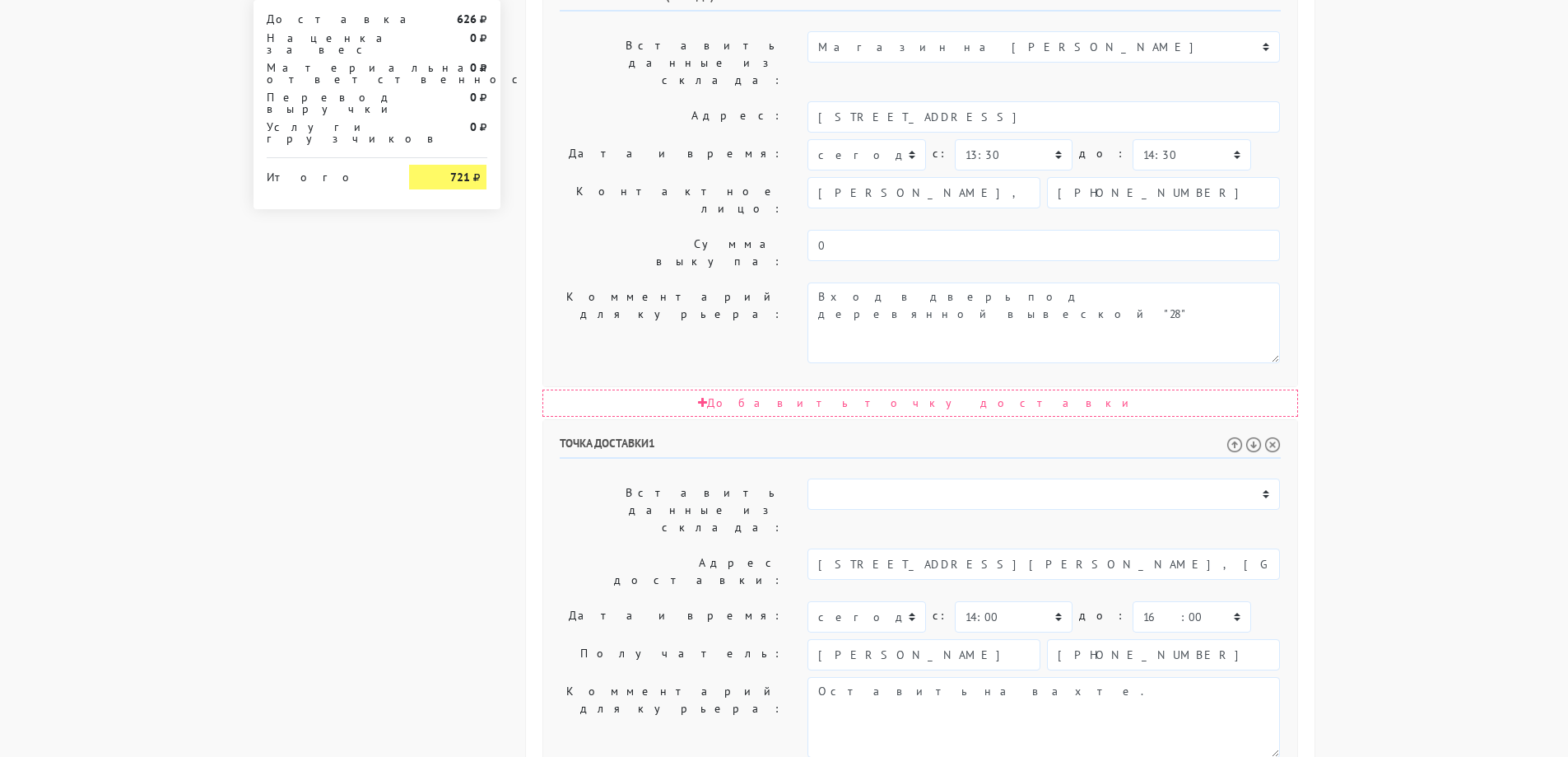
scroll to position [762, 0]
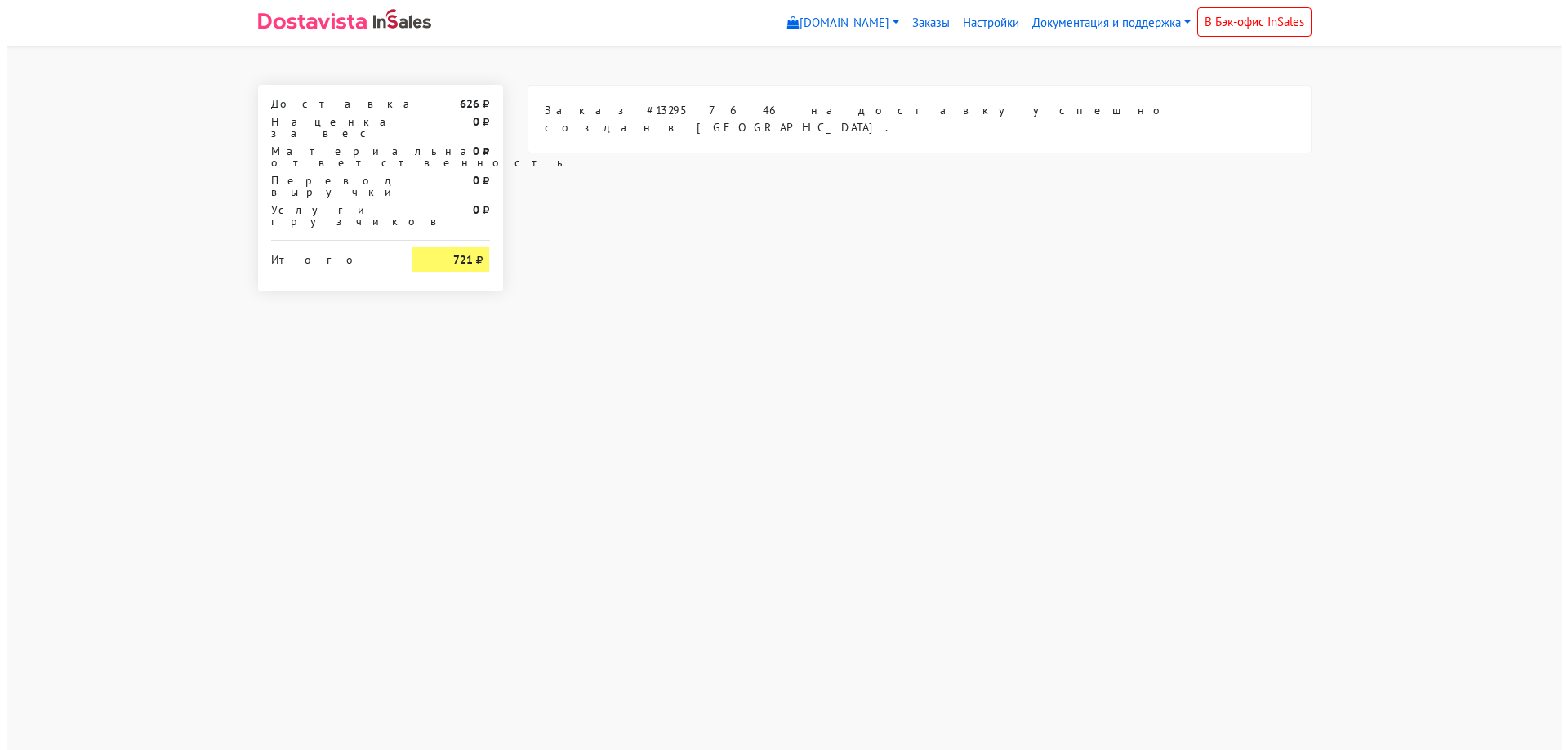
scroll to position [0, 0]
